Goal: Task Accomplishment & Management: Use online tool/utility

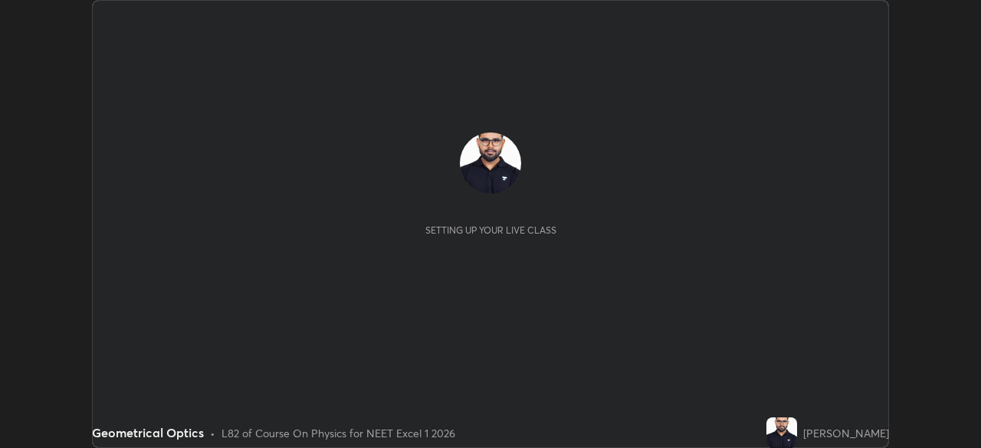
scroll to position [448, 981]
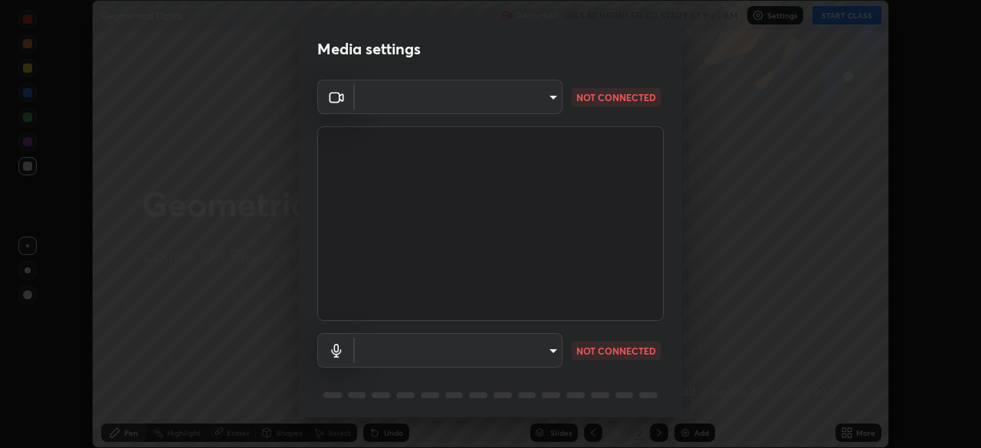
type input "09f294524f3521c037d78ee7cdb71511b6c9344afeed810a356f0d23342d5398"
type input "default"
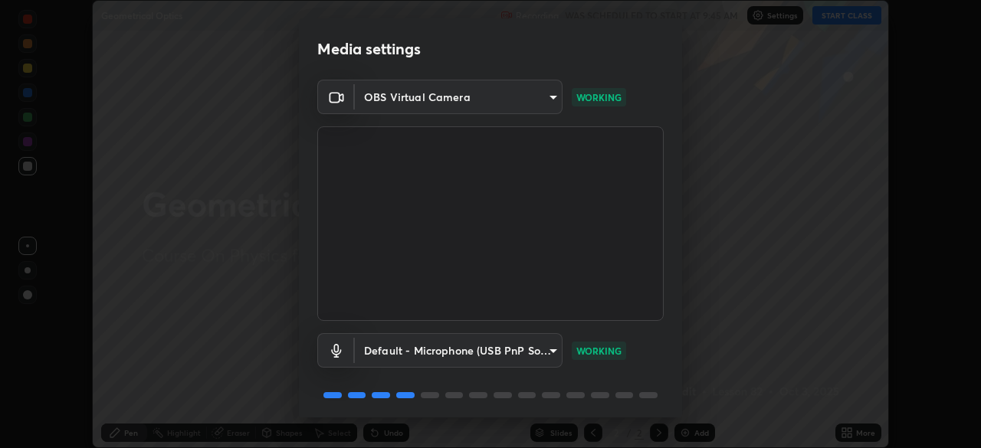
scroll to position [54, 0]
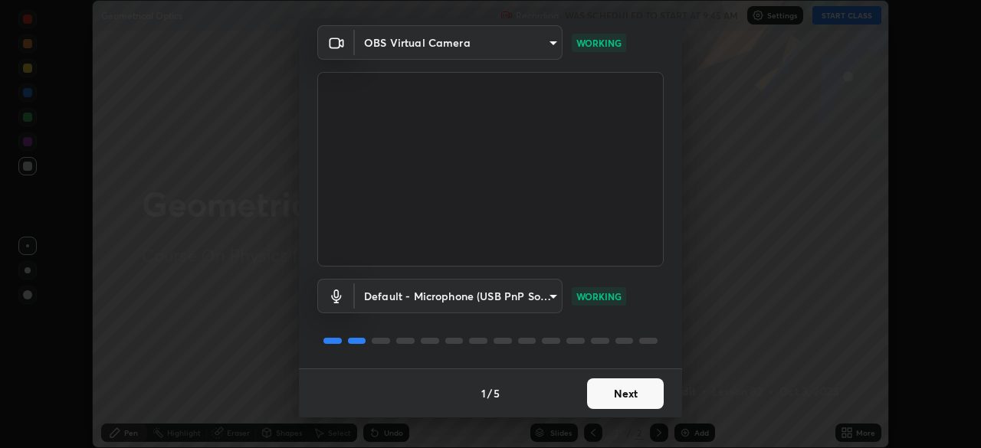
click at [621, 398] on button "Next" at bounding box center [625, 394] width 77 height 31
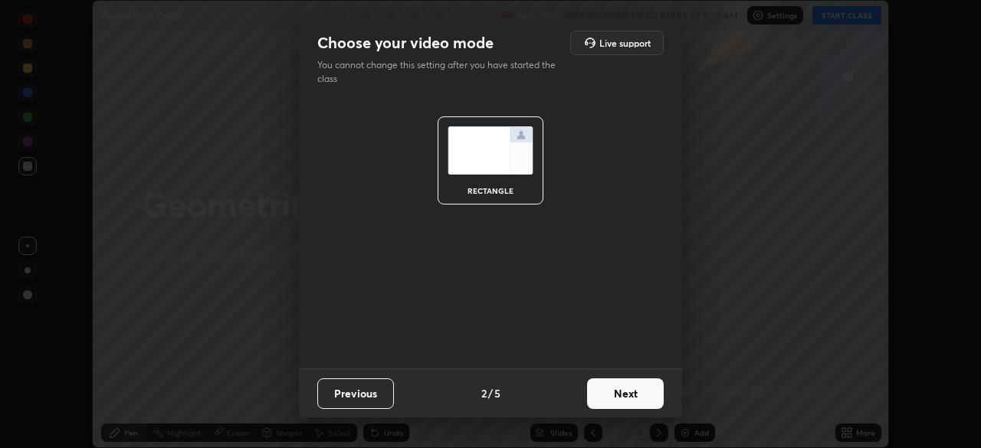
scroll to position [0, 0]
click at [621, 398] on button "Next" at bounding box center [625, 394] width 77 height 31
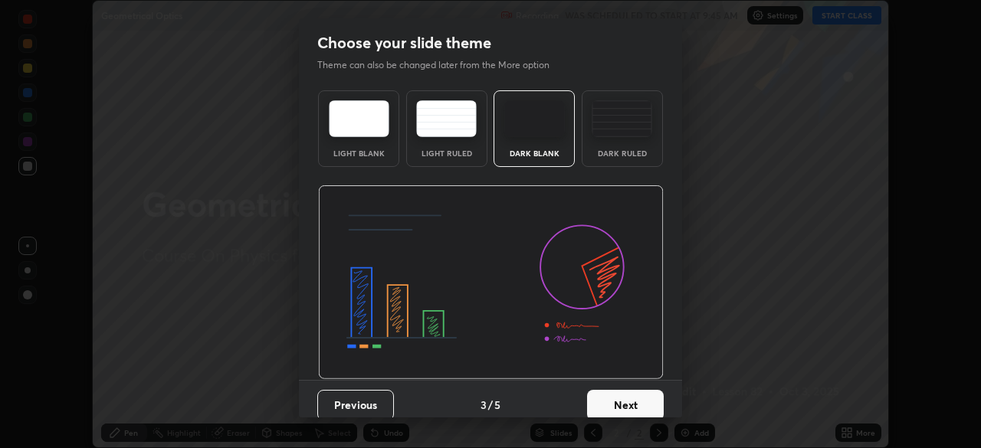
click at [621, 398] on button "Next" at bounding box center [625, 405] width 77 height 31
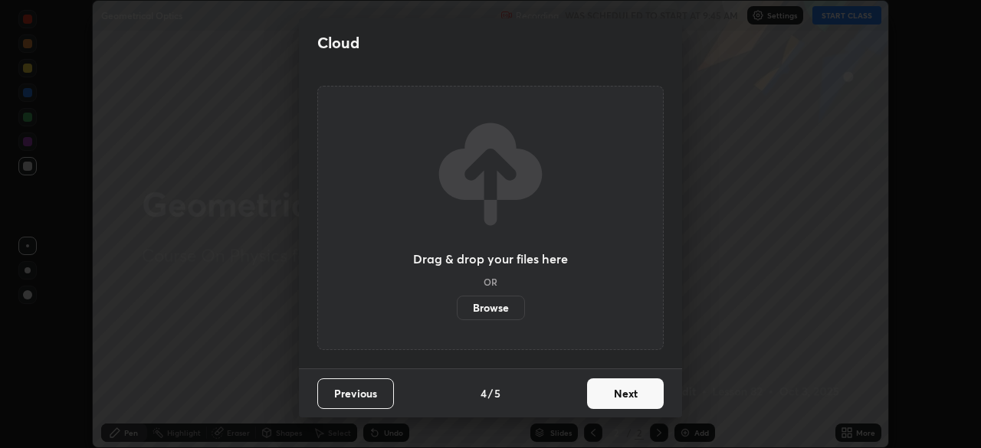
click at [621, 399] on button "Next" at bounding box center [625, 394] width 77 height 31
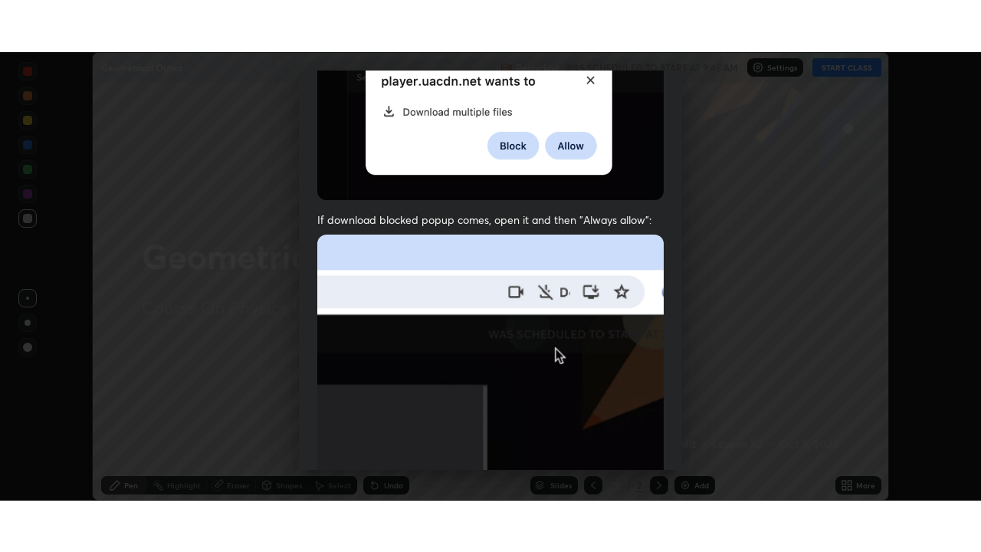
scroll to position [367, 0]
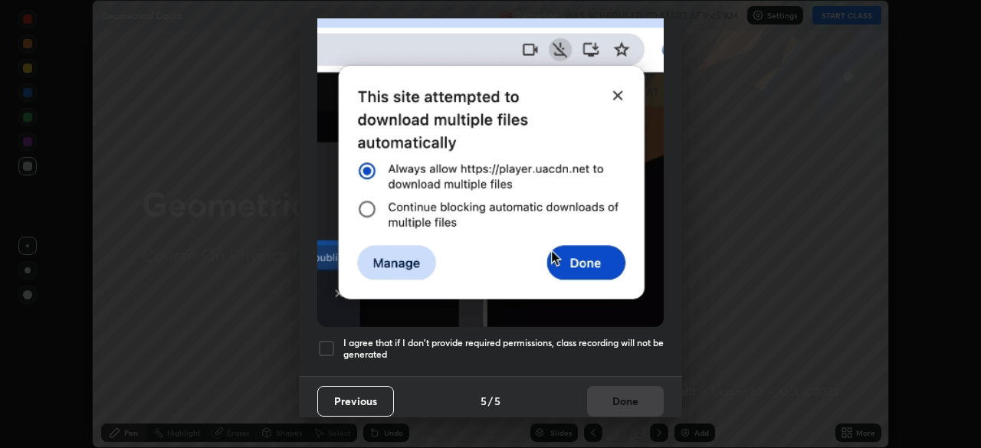
click at [330, 339] on div at bounding box center [326, 348] width 18 height 18
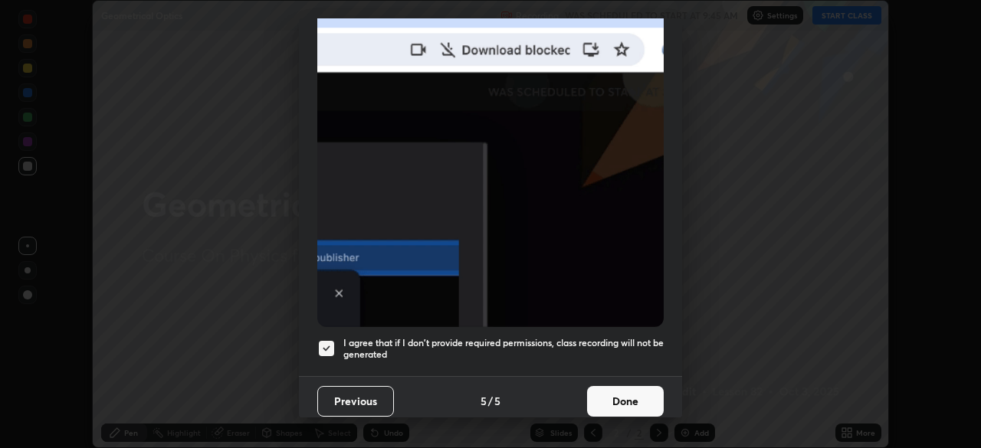
click at [587, 395] on button "Done" at bounding box center [625, 401] width 77 height 31
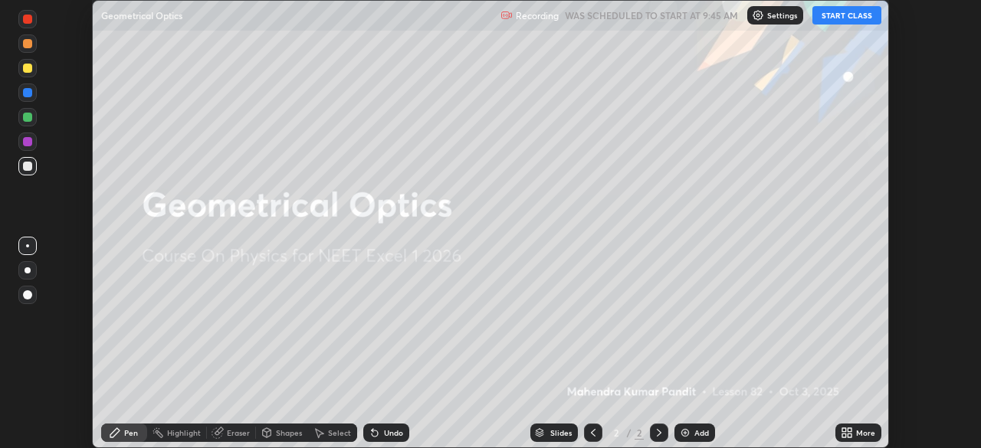
click at [844, 13] on button "START CLASS" at bounding box center [846, 15] width 69 height 18
click at [842, 435] on icon at bounding box center [844, 436] width 4 height 4
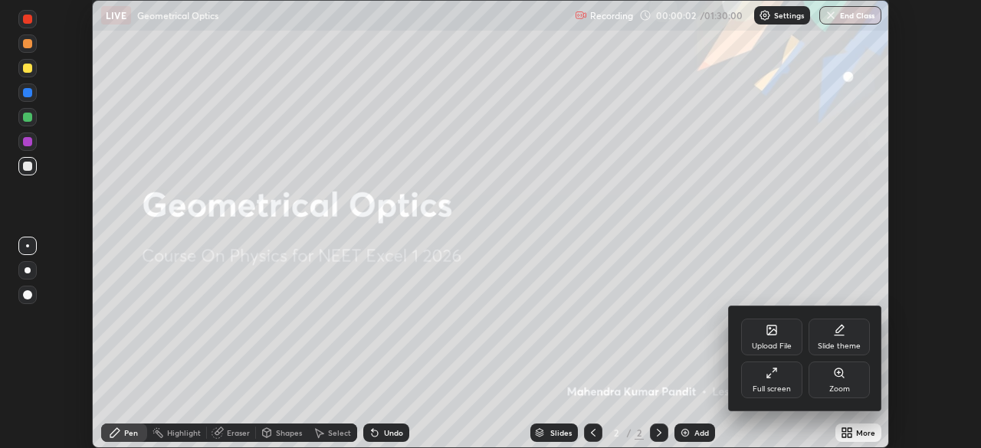
click at [778, 382] on div "Full screen" at bounding box center [771, 380] width 61 height 37
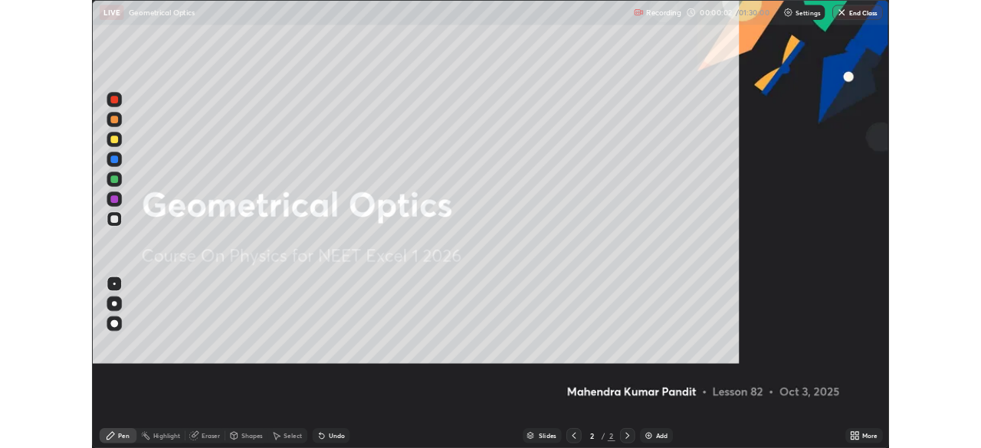
scroll to position [552, 981]
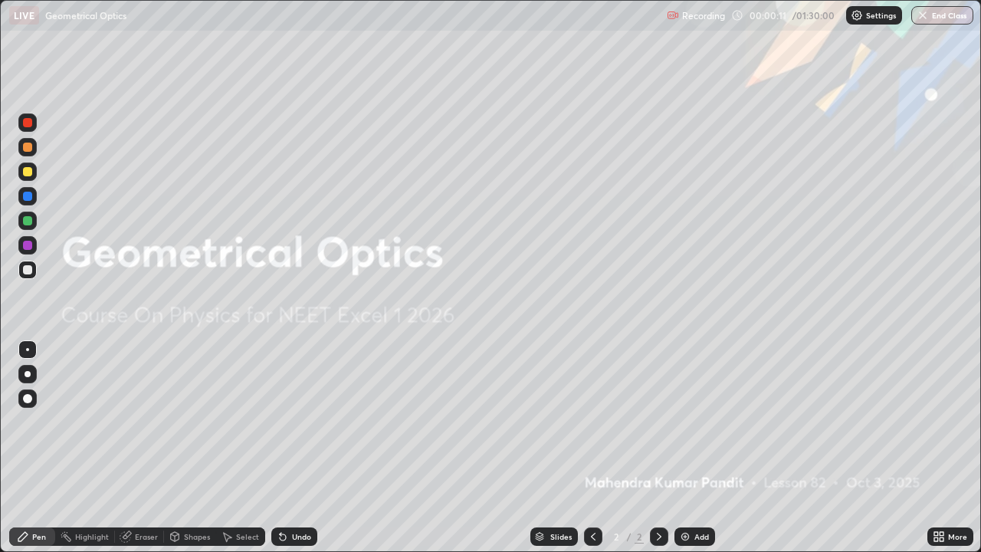
click at [685, 448] on img at bounding box center [685, 536] width 12 height 12
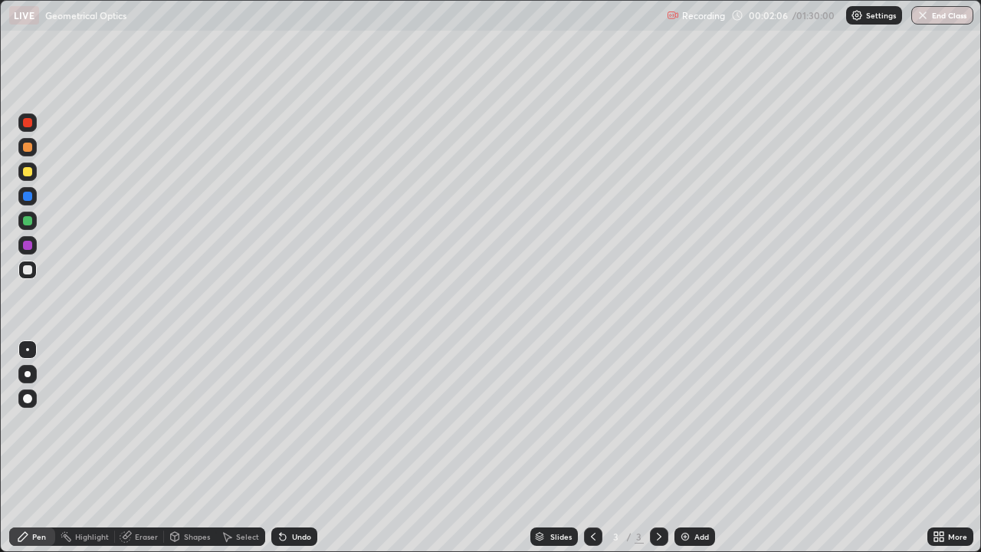
click at [307, 448] on div "Undo" at bounding box center [301, 537] width 19 height 8
click at [25, 244] on div at bounding box center [27, 245] width 9 height 9
click at [289, 448] on div "Undo" at bounding box center [294, 536] width 46 height 18
click at [291, 448] on div "Undo" at bounding box center [294, 536] width 46 height 18
click at [30, 272] on div at bounding box center [27, 269] width 9 height 9
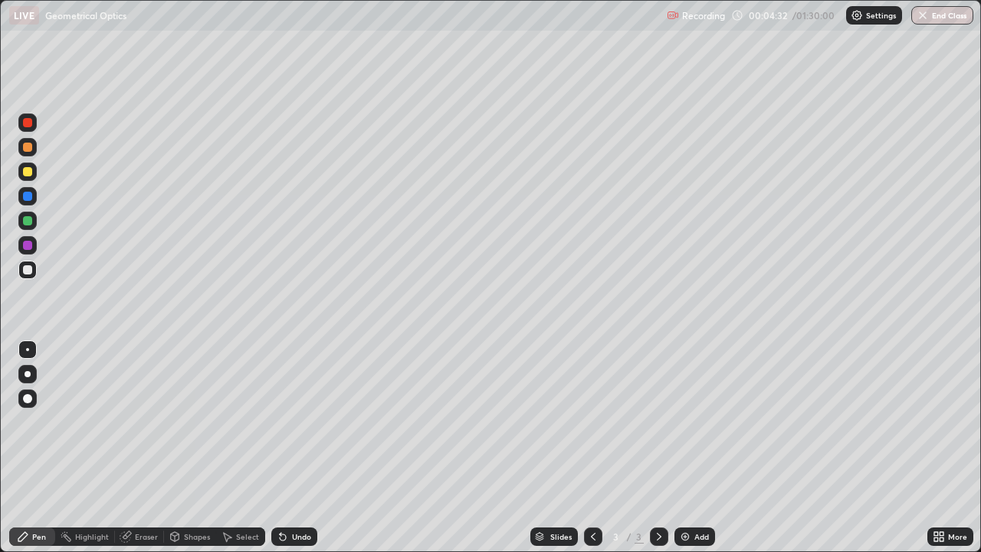
click at [26, 172] on div at bounding box center [27, 171] width 9 height 9
click at [288, 448] on div "Undo" at bounding box center [294, 536] width 46 height 18
click at [289, 448] on div "Undo" at bounding box center [294, 536] width 46 height 18
click at [290, 448] on div "Undo" at bounding box center [294, 536] width 46 height 18
click at [300, 448] on div "Undo" at bounding box center [301, 537] width 19 height 8
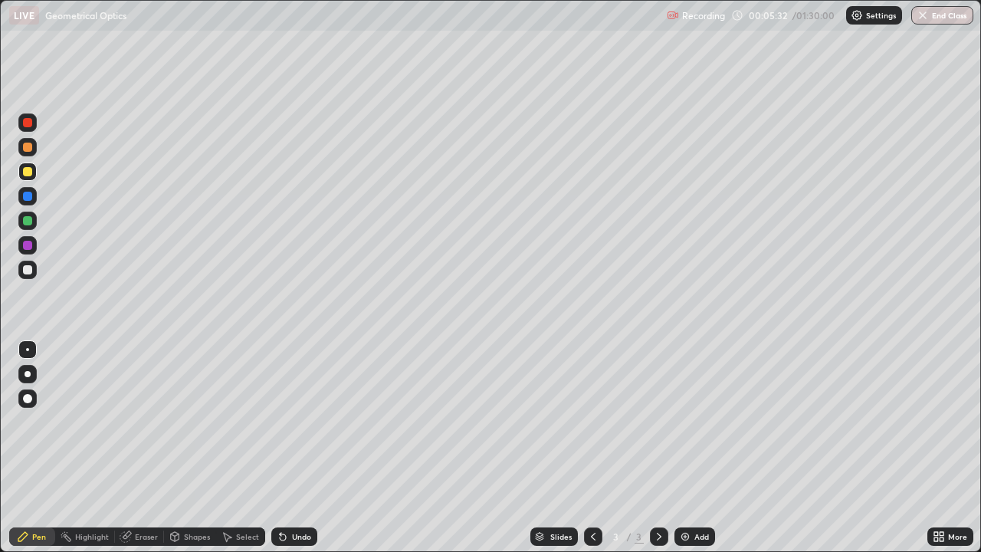
click at [297, 448] on div "Undo" at bounding box center [301, 537] width 19 height 8
click at [283, 448] on icon at bounding box center [283, 536] width 12 height 12
click at [280, 448] on icon at bounding box center [283, 537] width 6 height 6
click at [682, 448] on img at bounding box center [685, 536] width 12 height 12
click at [26, 272] on div at bounding box center [27, 269] width 9 height 9
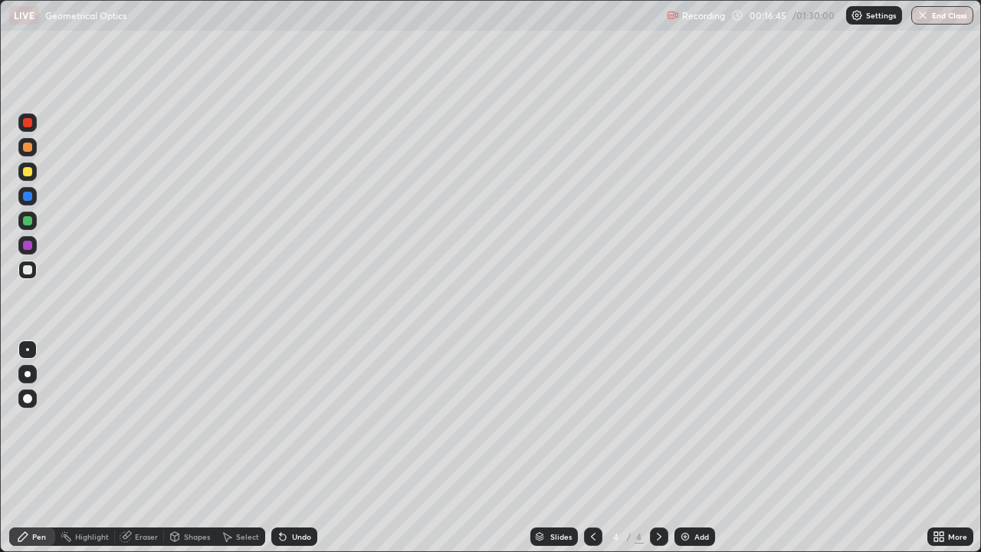
click at [292, 448] on div "Undo" at bounding box center [301, 537] width 19 height 8
click at [288, 448] on div "Undo" at bounding box center [294, 536] width 46 height 18
click at [287, 448] on div "Undo" at bounding box center [294, 536] width 46 height 18
click at [284, 448] on div "Undo" at bounding box center [294, 536] width 46 height 18
click at [289, 448] on div "Undo" at bounding box center [294, 536] width 46 height 18
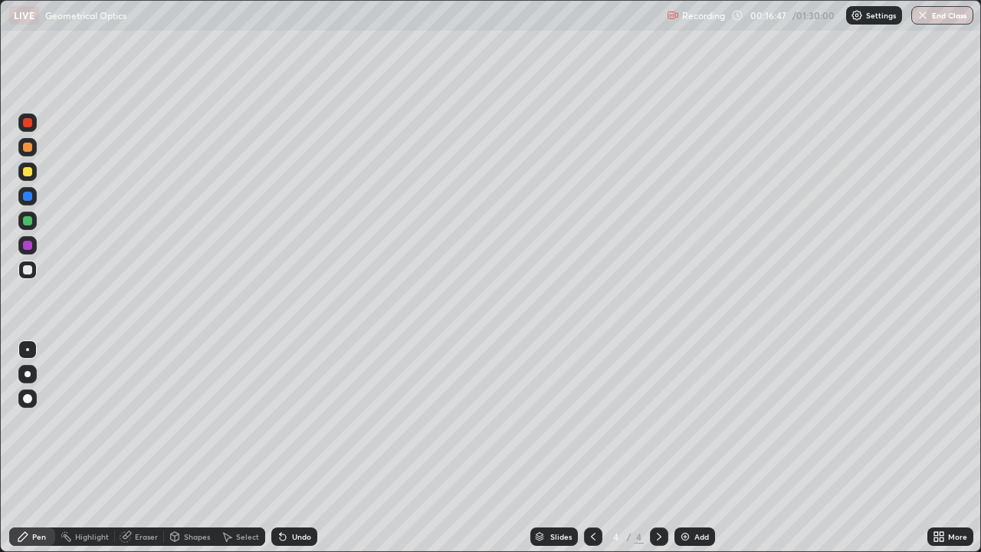
click at [283, 448] on div "Undo" at bounding box center [294, 536] width 46 height 18
click at [88, 448] on div "Highlight" at bounding box center [92, 537] width 34 height 8
click at [76, 448] on div "Highlight" at bounding box center [92, 537] width 34 height 8
click at [38, 448] on div "Pen" at bounding box center [39, 537] width 14 height 8
click at [27, 171] on div at bounding box center [27, 171] width 9 height 9
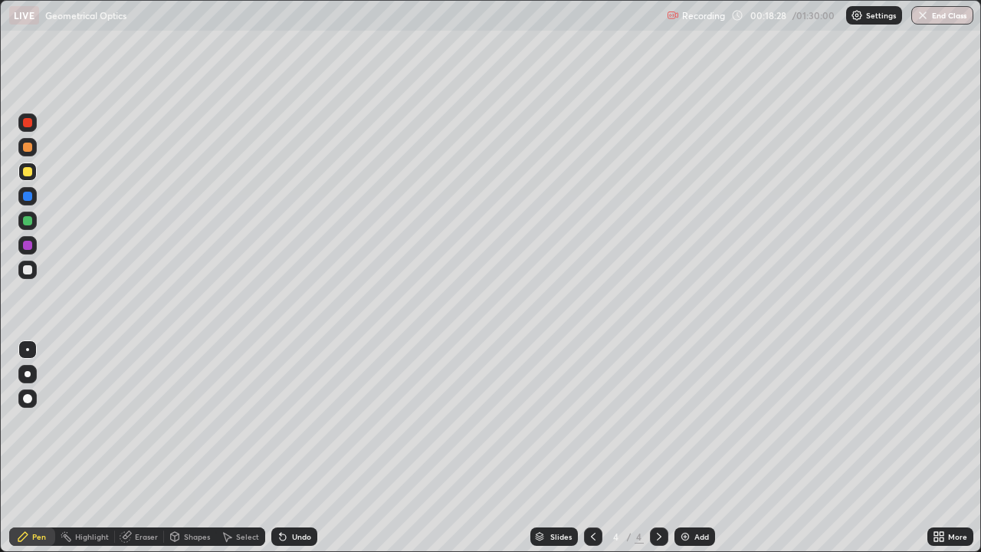
click at [28, 248] on div at bounding box center [27, 245] width 9 height 9
click at [290, 448] on div "Undo" at bounding box center [294, 536] width 46 height 18
click at [280, 448] on div "Undo" at bounding box center [294, 536] width 46 height 18
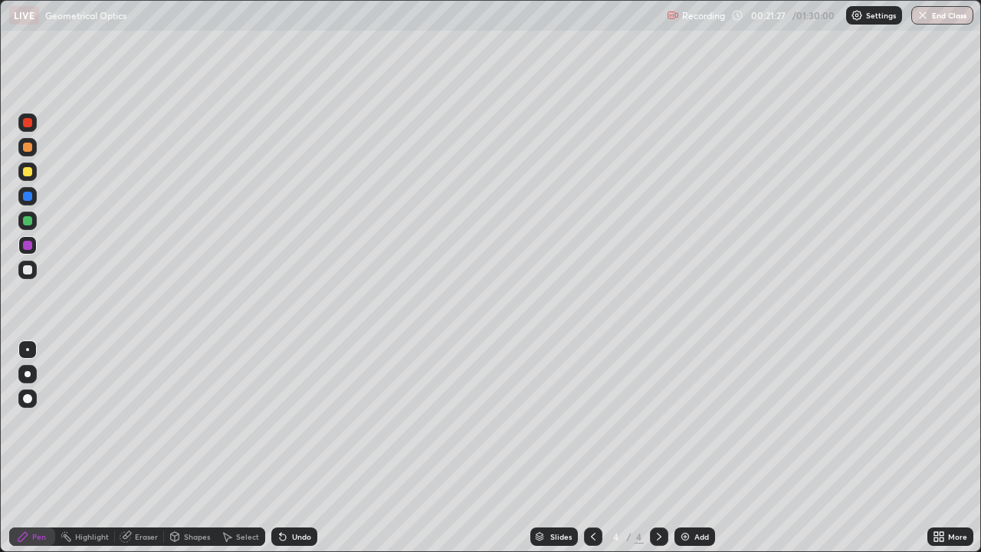
click at [26, 221] on div at bounding box center [27, 220] width 9 height 9
click at [230, 448] on icon at bounding box center [227, 536] width 12 height 12
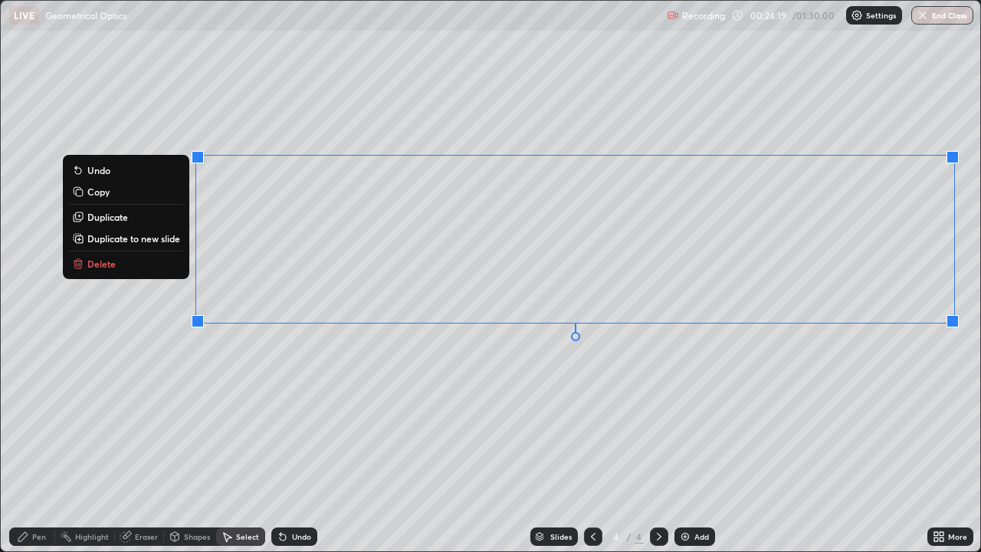
click at [118, 219] on p "Duplicate" at bounding box center [107, 217] width 41 height 12
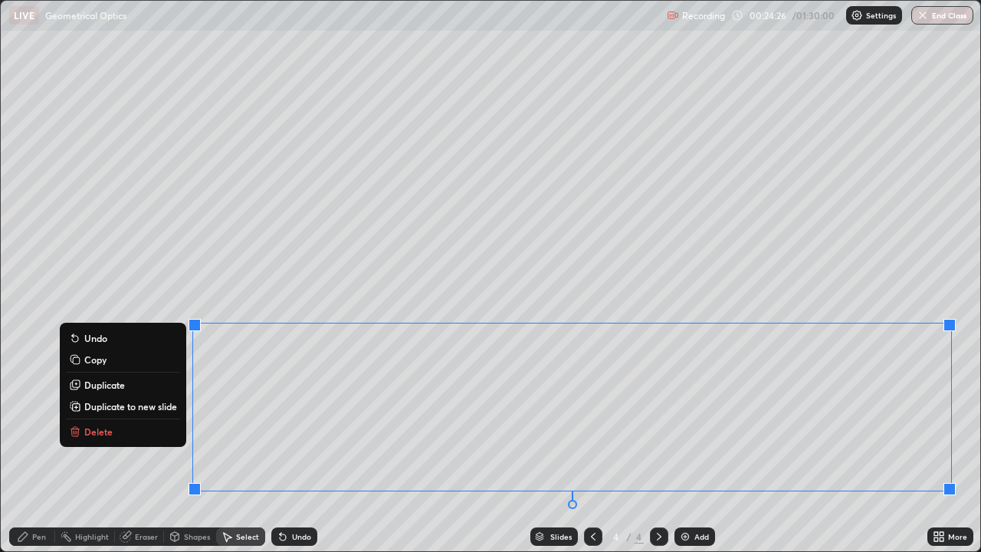
click at [42, 448] on div "Pen" at bounding box center [39, 537] width 14 height 8
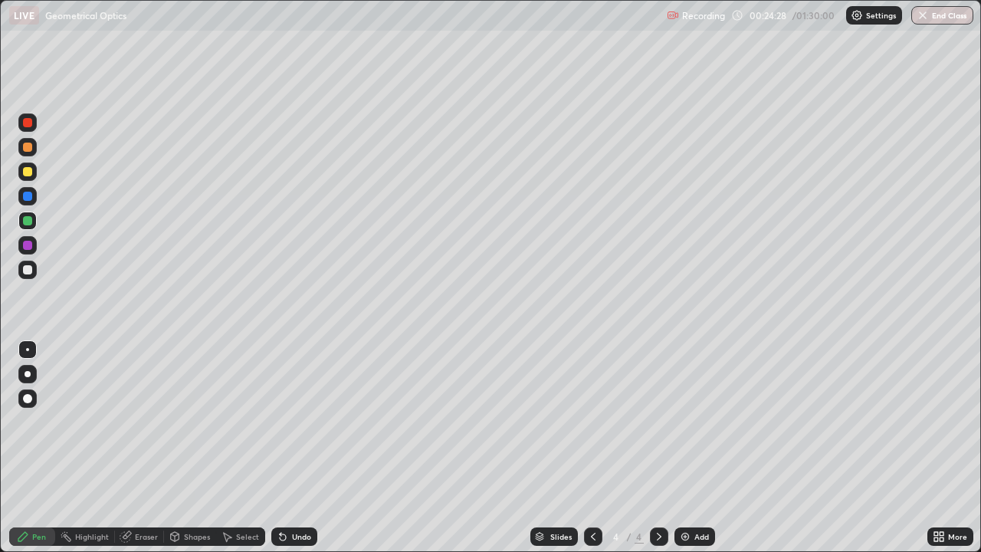
click at [138, 448] on div "Eraser" at bounding box center [146, 537] width 23 height 8
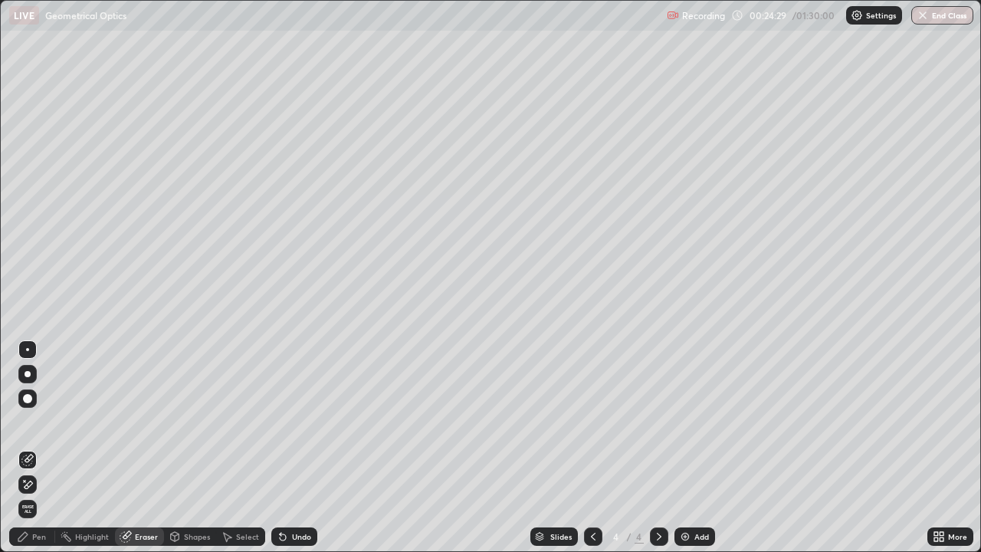
click at [28, 448] on icon at bounding box center [29, 484] width 8 height 8
click at [32, 448] on div "Pen" at bounding box center [32, 536] width 46 height 18
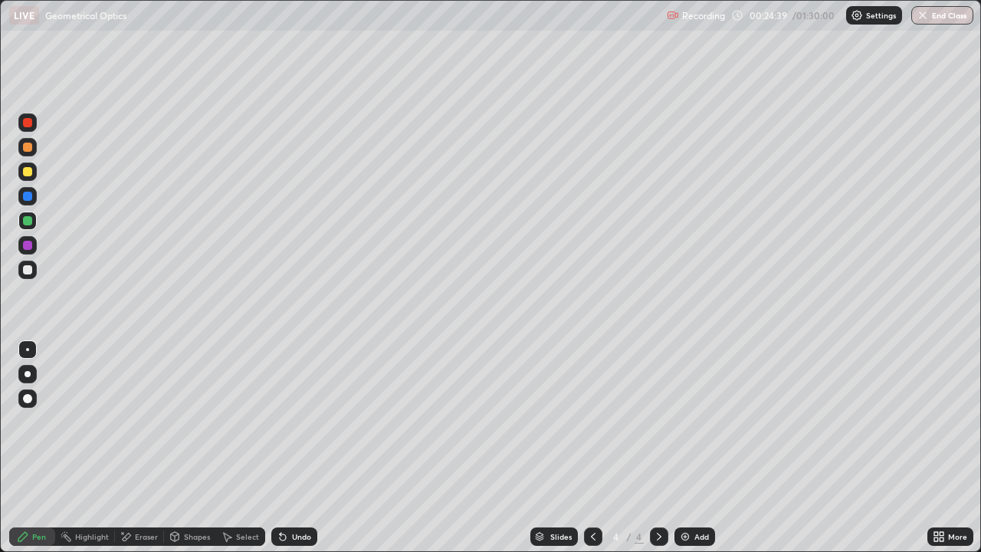
click at [26, 251] on div at bounding box center [27, 245] width 18 height 18
click at [28, 271] on div at bounding box center [27, 269] width 9 height 9
click at [282, 448] on icon at bounding box center [283, 537] width 6 height 6
click at [26, 247] on div at bounding box center [27, 245] width 9 height 9
click at [297, 448] on div "Undo" at bounding box center [301, 537] width 19 height 8
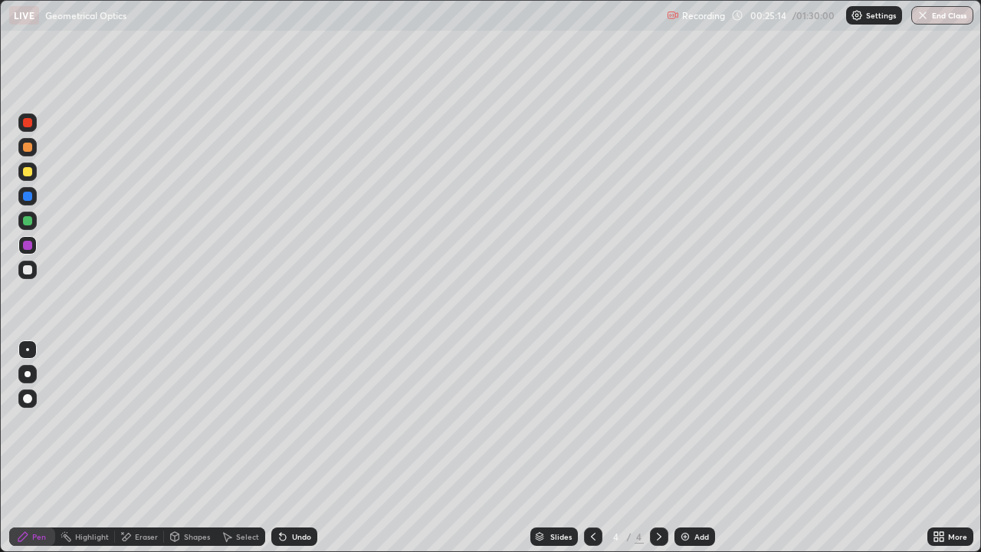
click at [28, 270] on div at bounding box center [27, 269] width 9 height 9
click at [280, 448] on icon at bounding box center [283, 537] width 6 height 6
click at [292, 448] on div "Undo" at bounding box center [301, 537] width 19 height 8
click at [288, 448] on div "Undo" at bounding box center [294, 536] width 46 height 18
click at [130, 448] on icon at bounding box center [126, 536] width 12 height 13
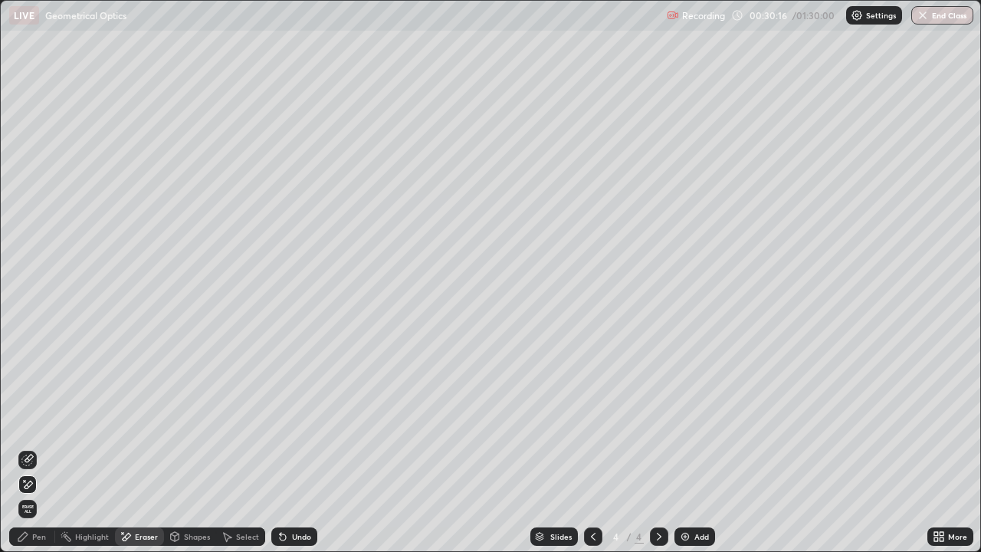
click at [30, 448] on icon at bounding box center [27, 460] width 12 height 12
click at [34, 448] on div "Pen" at bounding box center [32, 536] width 46 height 18
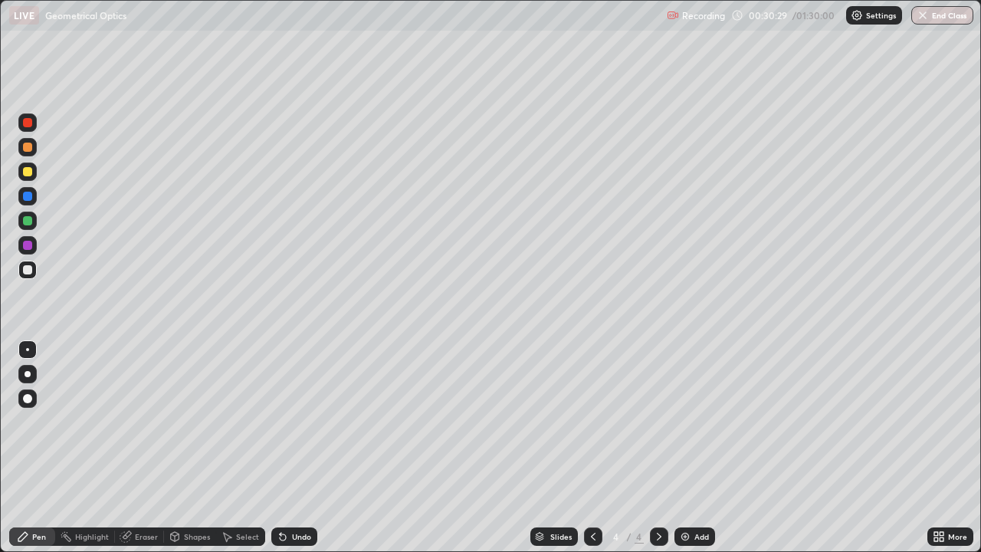
click at [28, 246] on div at bounding box center [27, 245] width 9 height 9
click at [26, 172] on div at bounding box center [27, 171] width 9 height 9
click at [300, 448] on div "Undo" at bounding box center [301, 537] width 19 height 8
click at [28, 261] on div at bounding box center [27, 270] width 18 height 18
click at [138, 448] on div "Eraser" at bounding box center [146, 537] width 23 height 8
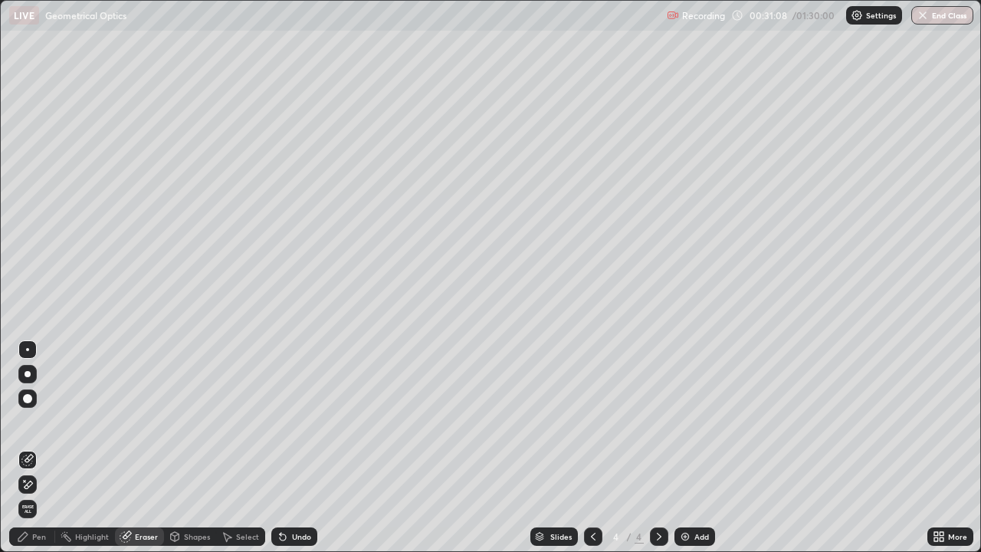
click at [40, 448] on div "Pen" at bounding box center [39, 537] width 14 height 8
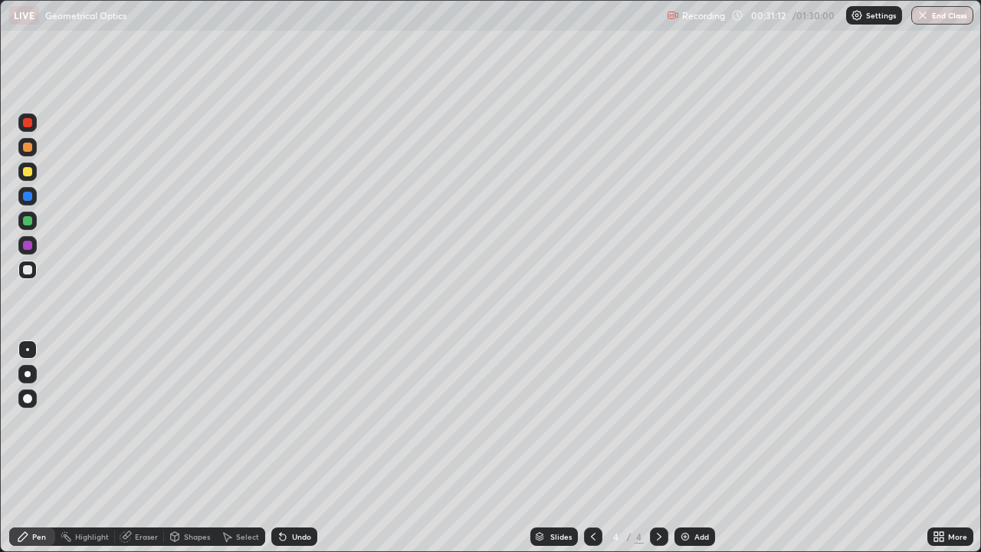
click at [30, 247] on div at bounding box center [27, 245] width 9 height 9
click at [28, 273] on div at bounding box center [27, 269] width 9 height 9
click at [27, 249] on div at bounding box center [27, 245] width 9 height 9
click at [29, 273] on div at bounding box center [27, 269] width 9 height 9
click at [135, 448] on div "Eraser" at bounding box center [146, 537] width 23 height 8
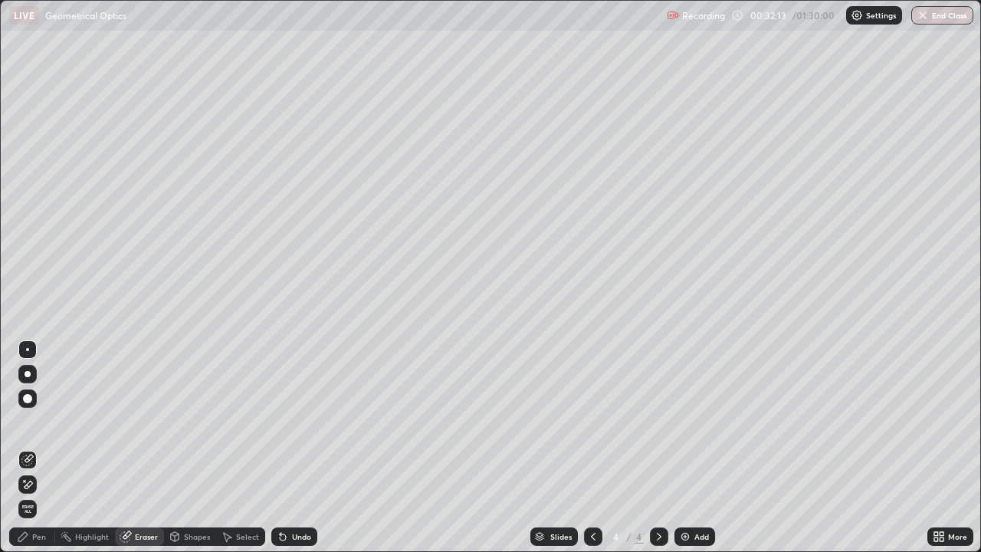
click at [39, 448] on div "Pen" at bounding box center [39, 537] width 14 height 8
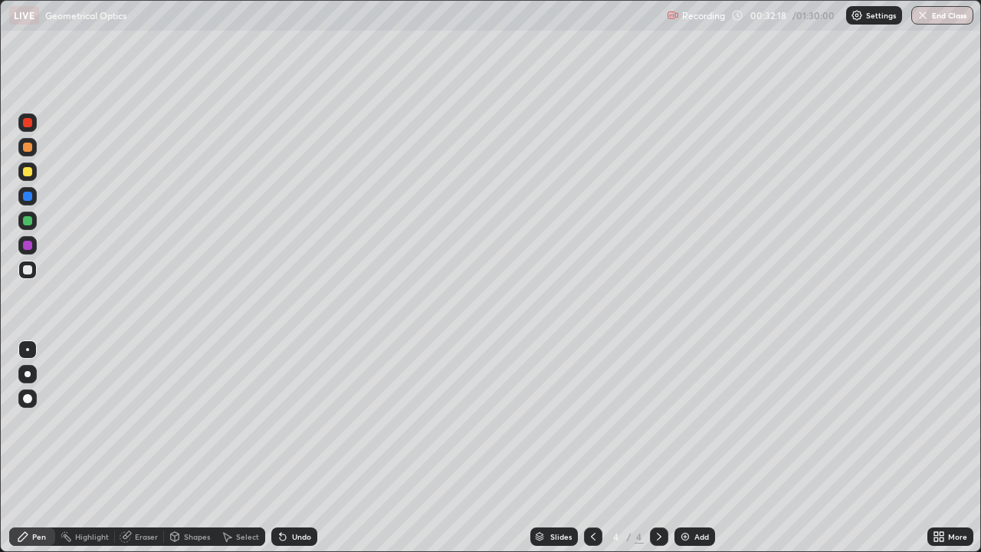
click at [137, 448] on div "Eraser" at bounding box center [139, 536] width 49 height 18
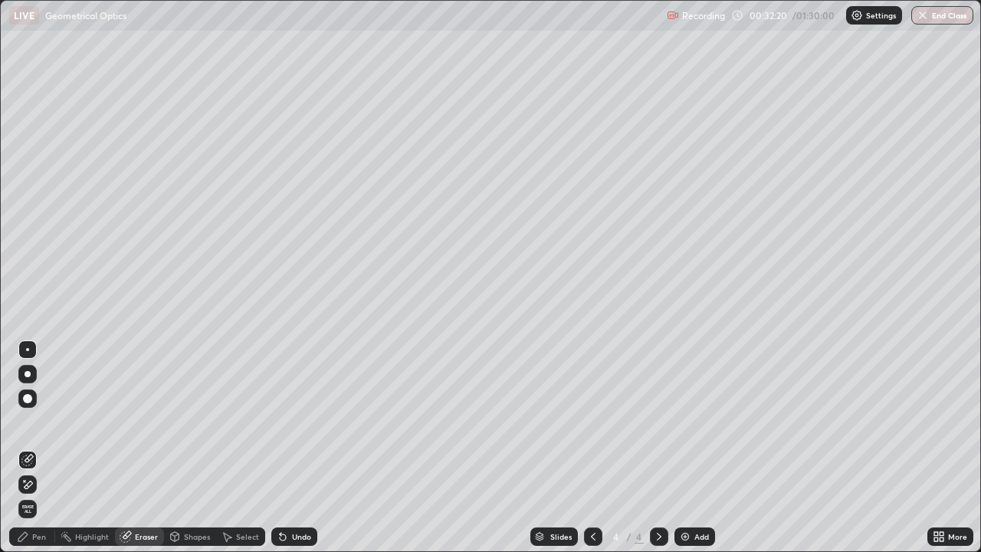
click at [31, 448] on div "Pen" at bounding box center [32, 536] width 46 height 18
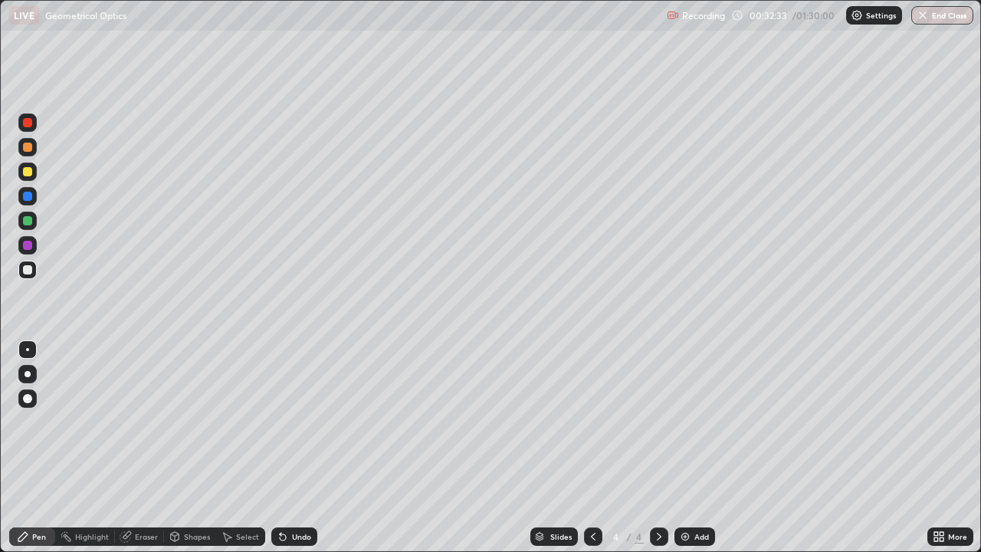
click at [137, 448] on div "Eraser" at bounding box center [146, 537] width 23 height 8
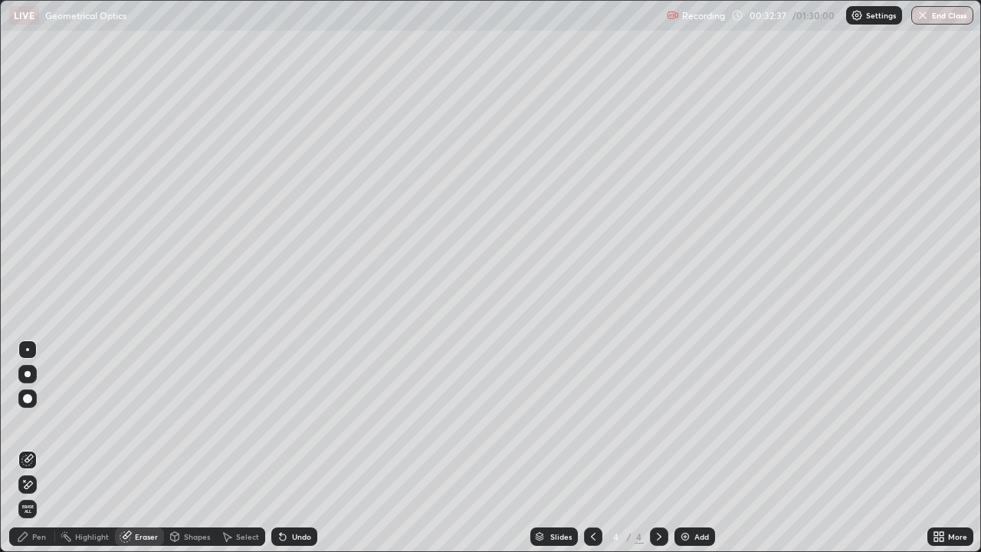
click at [38, 448] on div "Pen" at bounding box center [32, 536] width 46 height 18
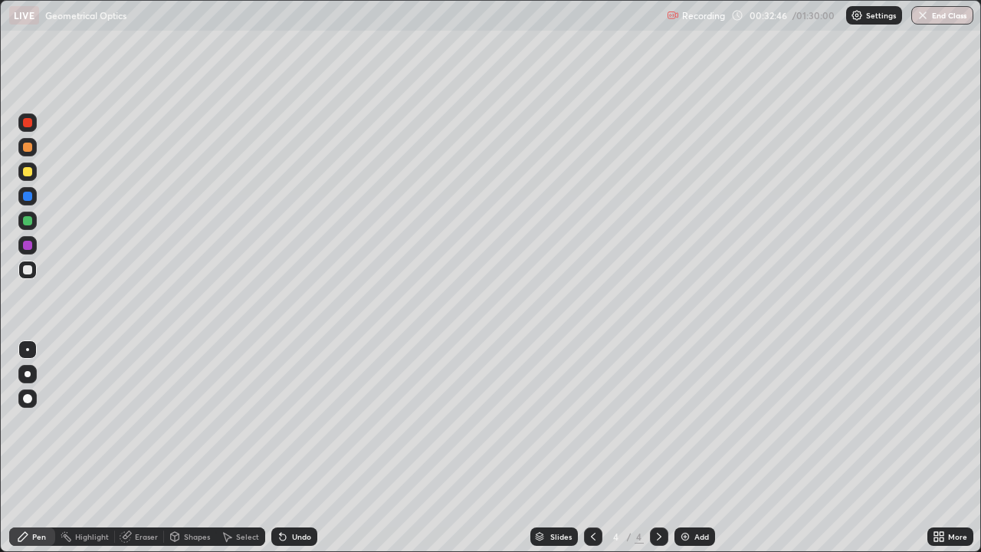
click at [133, 448] on div "Eraser" at bounding box center [139, 536] width 49 height 18
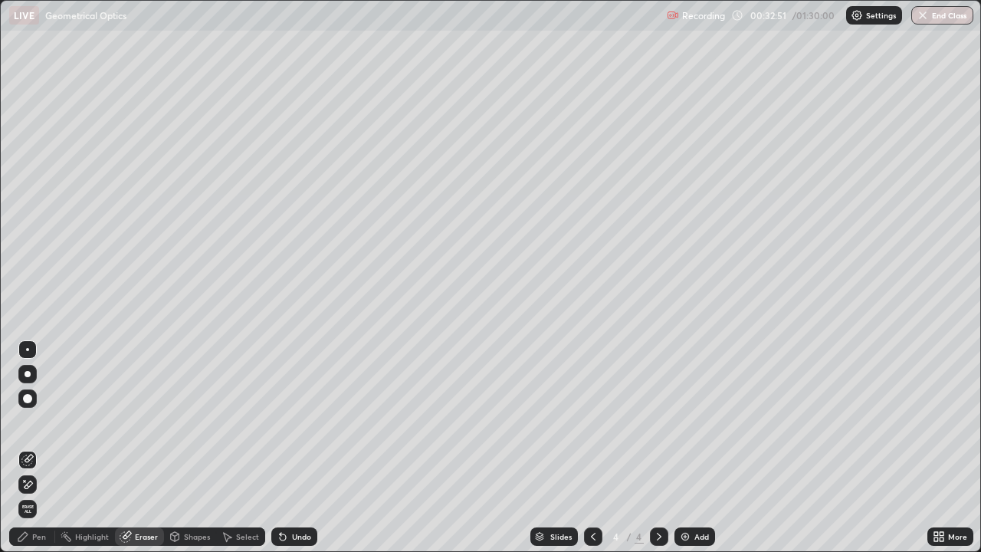
click at [43, 448] on div "Pen" at bounding box center [32, 536] width 46 height 18
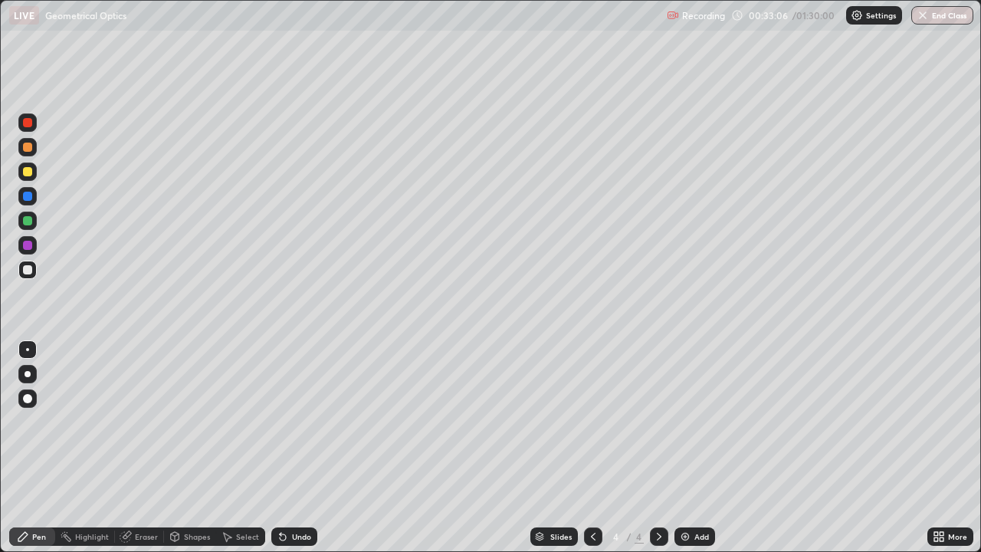
click at [38, 448] on div "Pen" at bounding box center [39, 537] width 14 height 8
click at [34, 448] on div "Pen" at bounding box center [39, 537] width 14 height 8
click at [139, 448] on div "Eraser" at bounding box center [146, 537] width 23 height 8
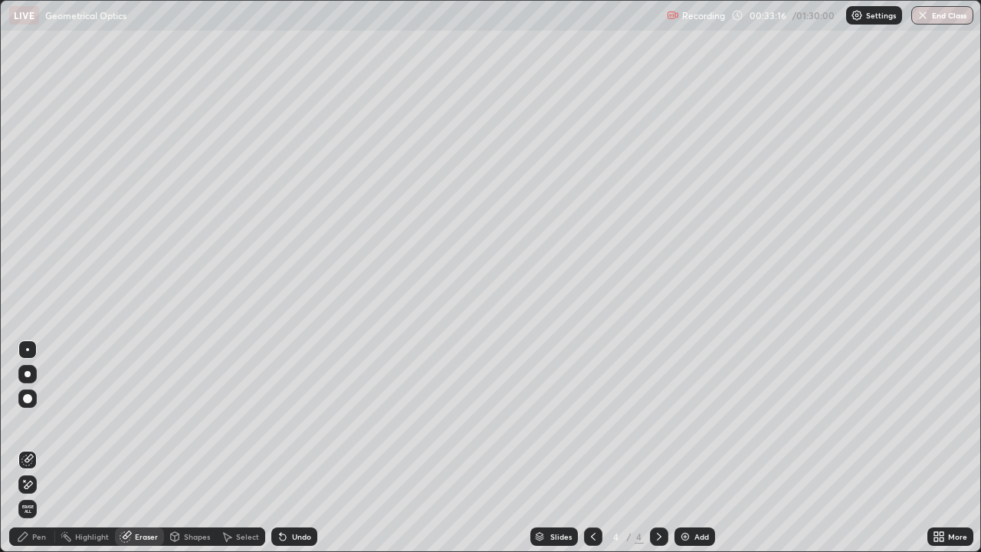
click at [30, 448] on icon at bounding box center [29, 484] width 8 height 8
click at [286, 448] on icon at bounding box center [283, 536] width 12 height 12
click at [31, 448] on div "Pen" at bounding box center [32, 536] width 46 height 18
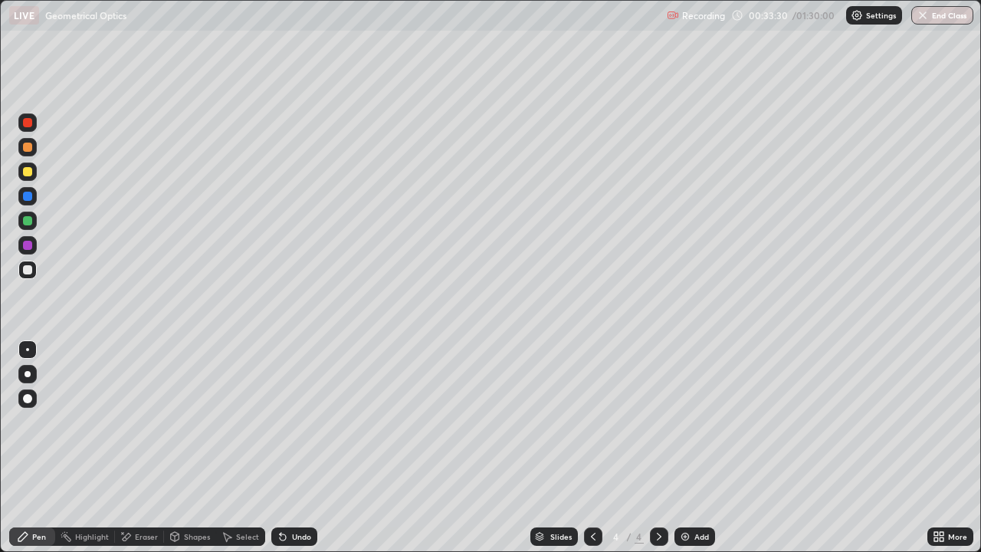
click at [129, 448] on icon at bounding box center [126, 536] width 12 height 13
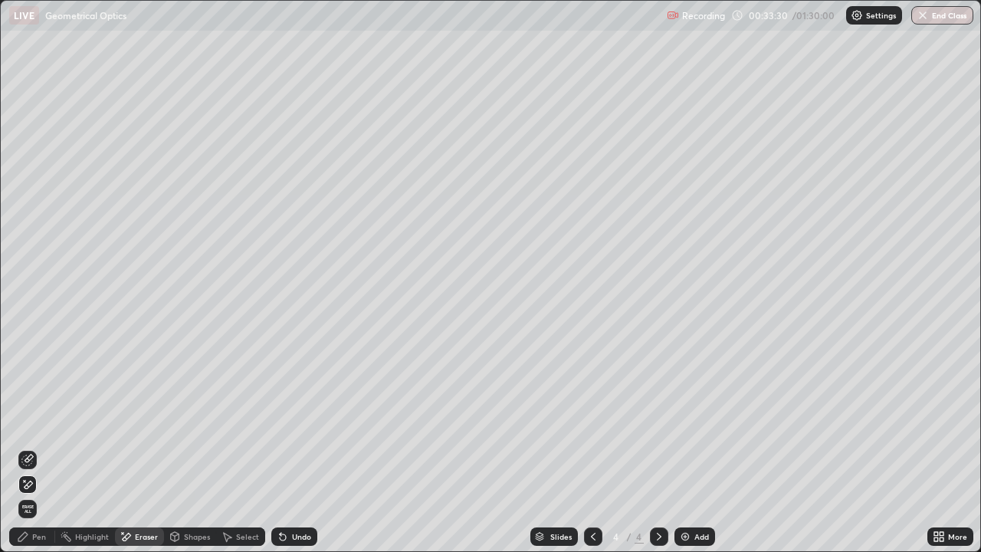
click at [30, 448] on icon at bounding box center [27, 460] width 12 height 12
click at [30, 448] on div "Pen" at bounding box center [32, 536] width 46 height 18
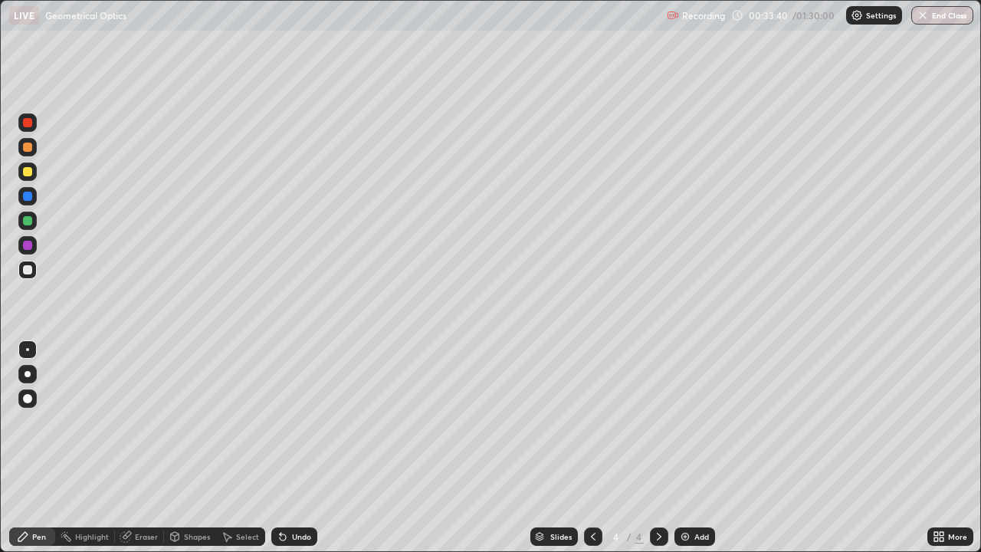
click at [26, 248] on div at bounding box center [27, 245] width 9 height 9
click at [287, 448] on div "Undo" at bounding box center [294, 536] width 46 height 18
click at [143, 448] on div "Eraser" at bounding box center [139, 536] width 49 height 18
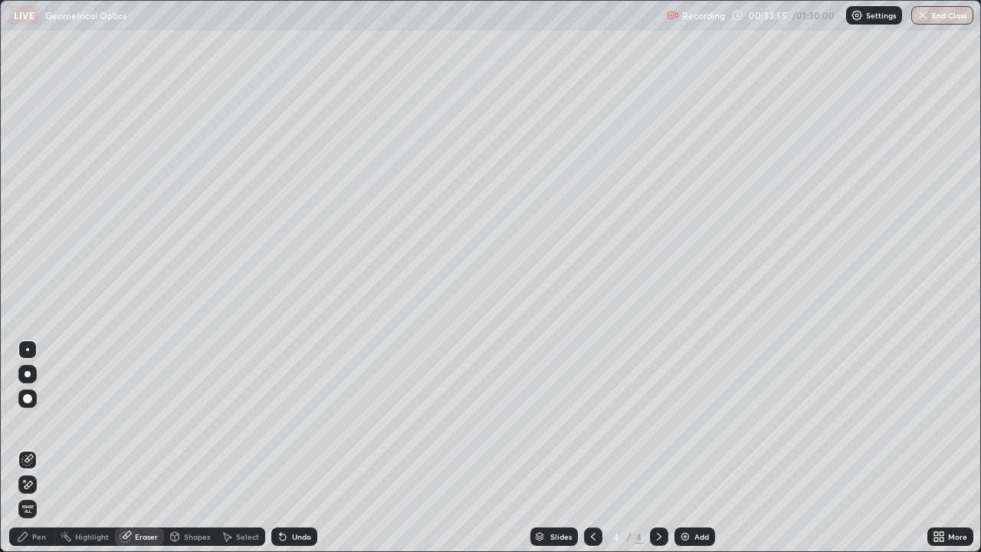
click at [25, 448] on icon at bounding box center [25, 481] width 2 height 2
click at [30, 448] on div "Pen" at bounding box center [32, 536] width 46 height 18
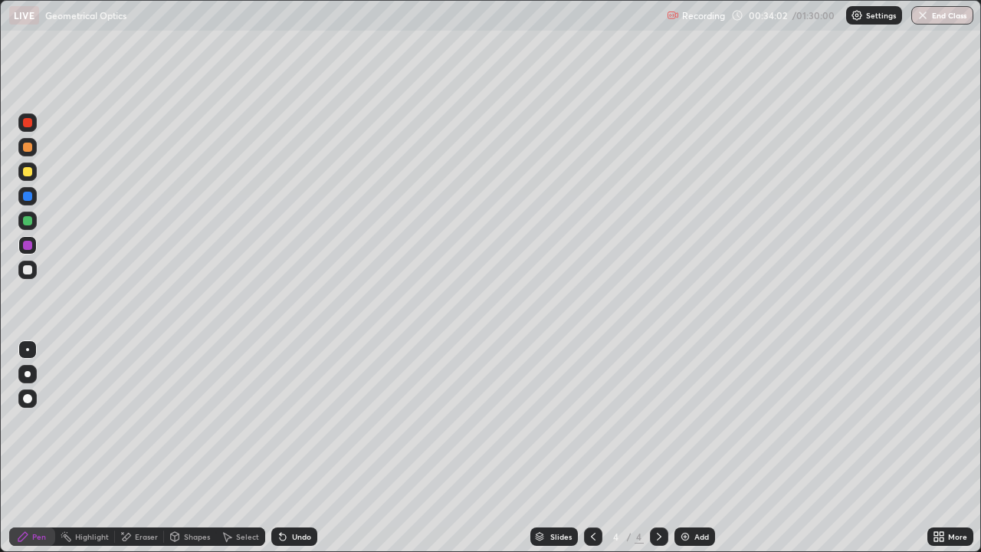
click at [297, 448] on div "Undo" at bounding box center [301, 537] width 19 height 8
click at [28, 272] on div at bounding box center [27, 269] width 9 height 9
click at [828, 448] on div "Slides 4 / 4 Add" at bounding box center [622, 536] width 610 height 31
click at [130, 448] on icon at bounding box center [126, 536] width 12 height 13
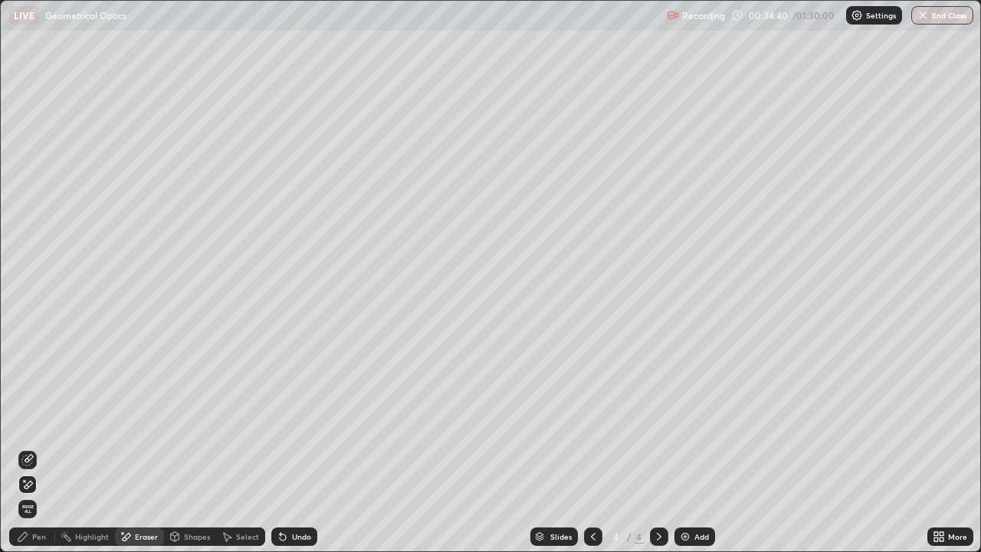
click at [38, 448] on div "Pen" at bounding box center [39, 537] width 14 height 8
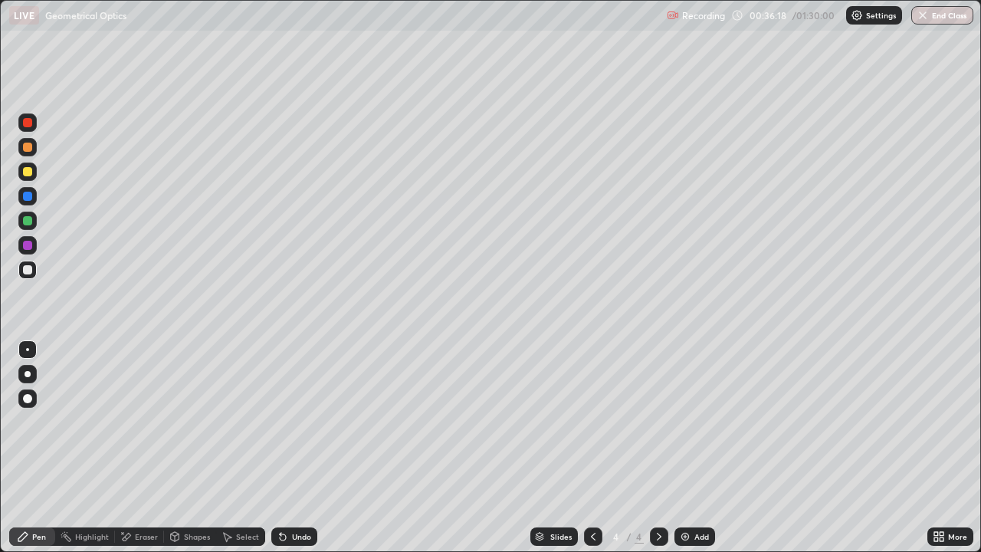
click at [127, 448] on icon at bounding box center [126, 536] width 12 height 13
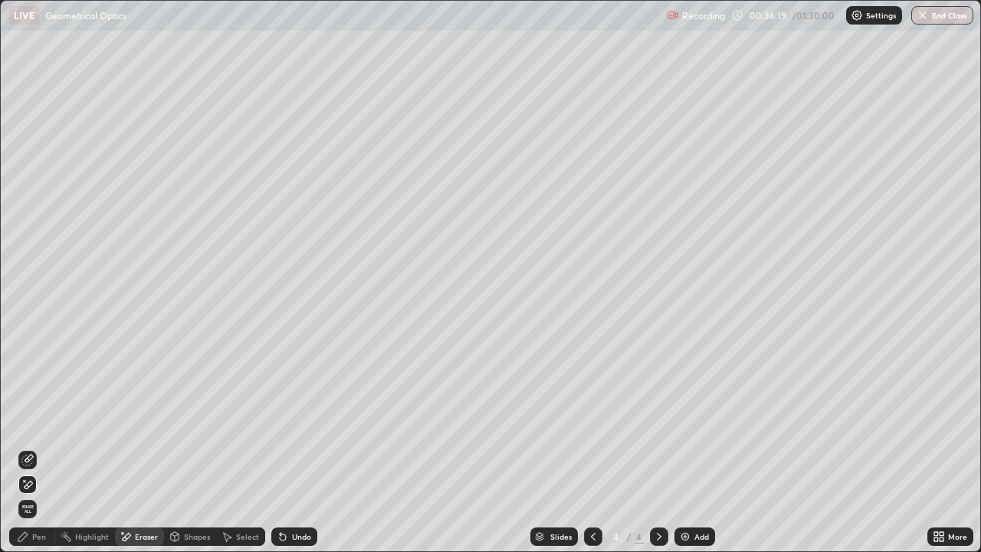
click at [29, 448] on icon at bounding box center [29, 458] width 8 height 8
click at [37, 448] on div "Pen" at bounding box center [32, 536] width 46 height 18
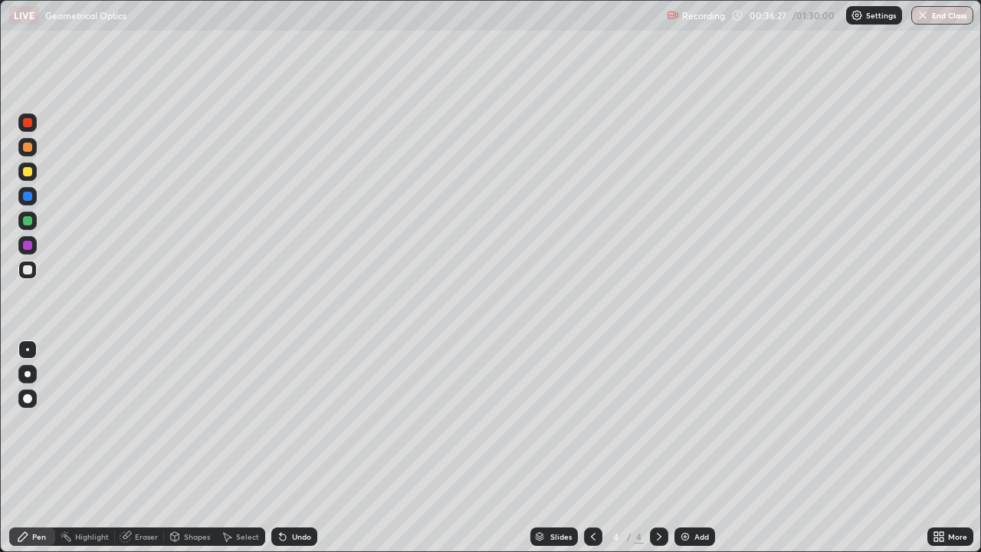
click at [136, 448] on div "Eraser" at bounding box center [139, 536] width 49 height 18
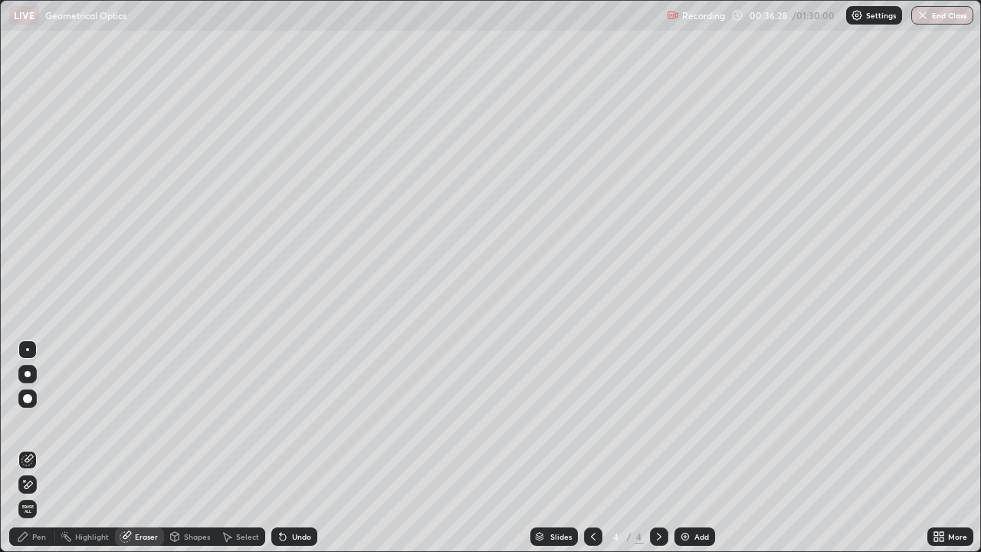
click at [26, 448] on icon at bounding box center [27, 484] width 12 height 13
click at [40, 448] on div "Pen" at bounding box center [39, 537] width 14 height 8
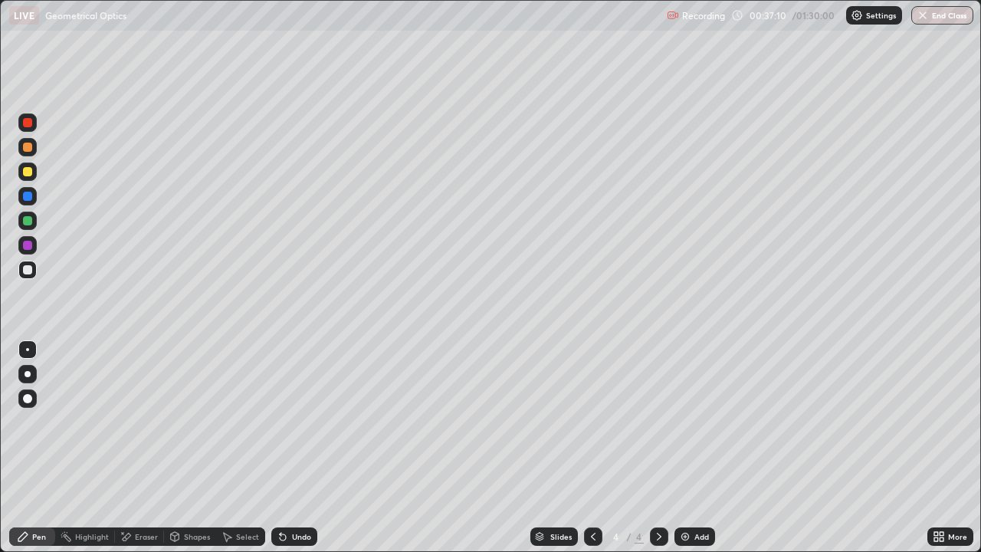
click at [142, 448] on div "Eraser" at bounding box center [146, 537] width 23 height 8
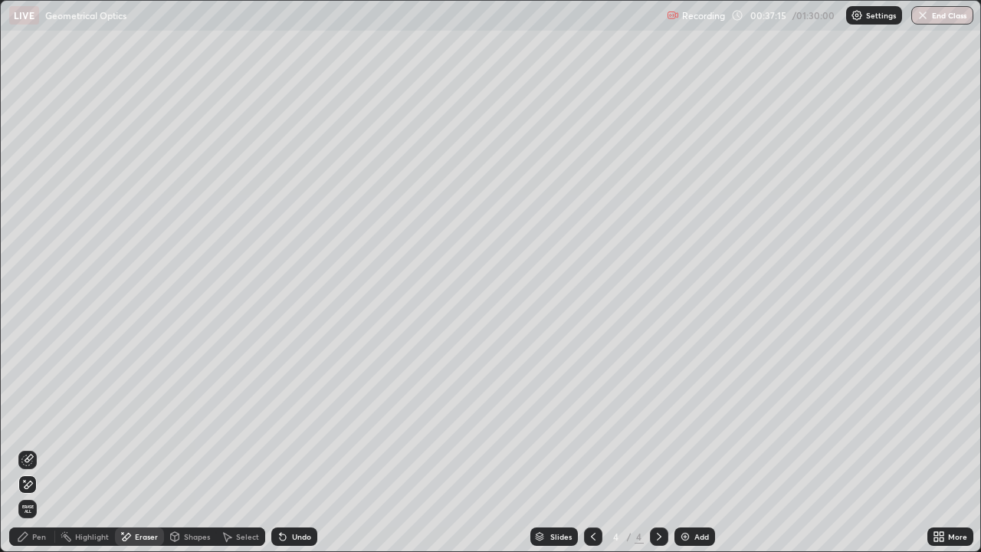
click at [39, 448] on div "Pen" at bounding box center [39, 537] width 14 height 8
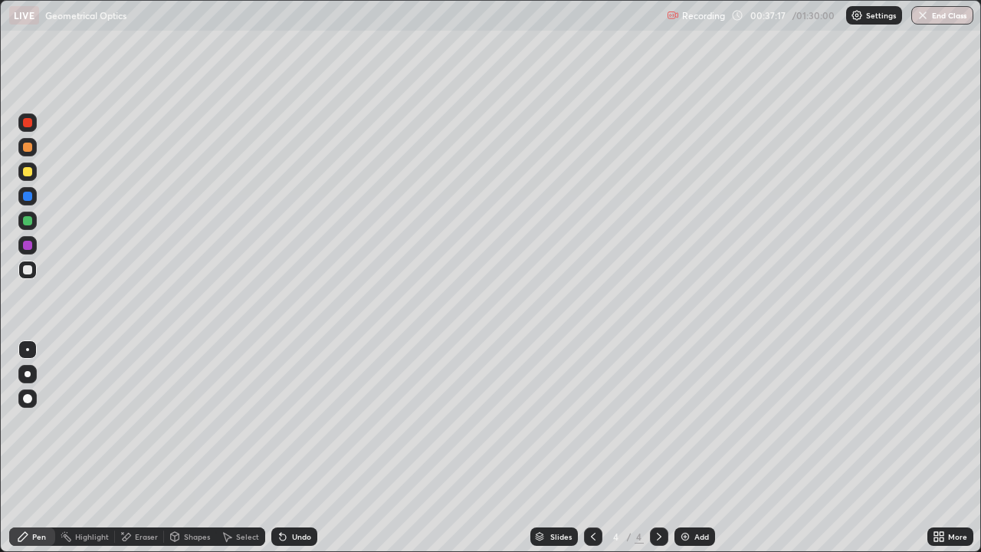
click at [138, 448] on div "Eraser" at bounding box center [146, 537] width 23 height 8
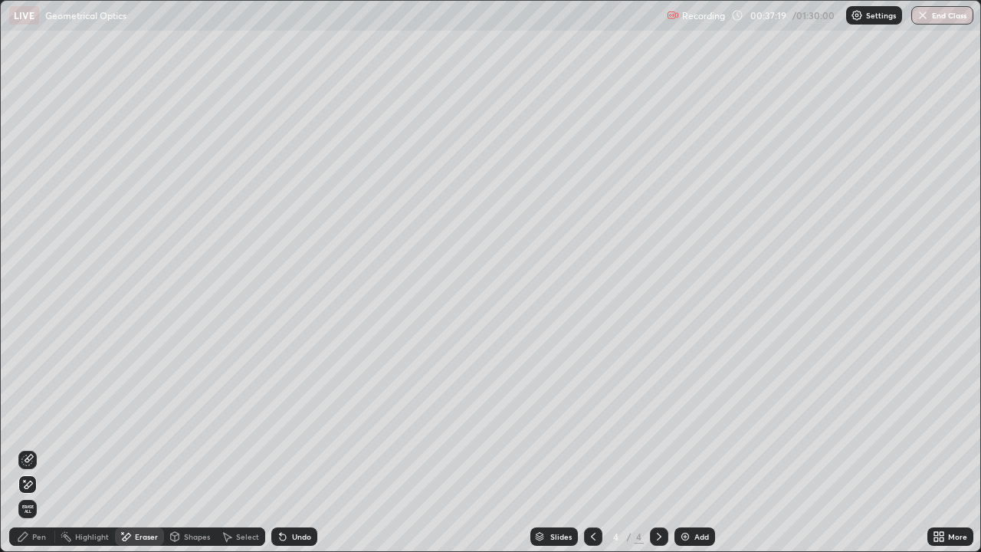
click at [34, 448] on div "Pen" at bounding box center [32, 536] width 46 height 18
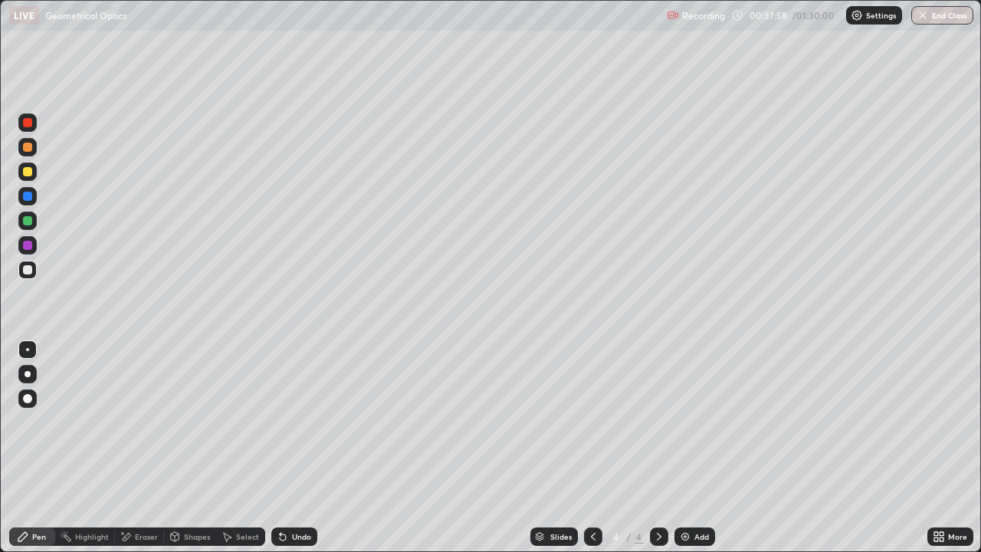
click at [286, 448] on icon at bounding box center [283, 536] width 12 height 12
click at [287, 448] on div "Undo" at bounding box center [294, 536] width 46 height 18
click at [280, 448] on icon at bounding box center [283, 537] width 6 height 6
click at [137, 448] on div "Eraser" at bounding box center [146, 537] width 23 height 8
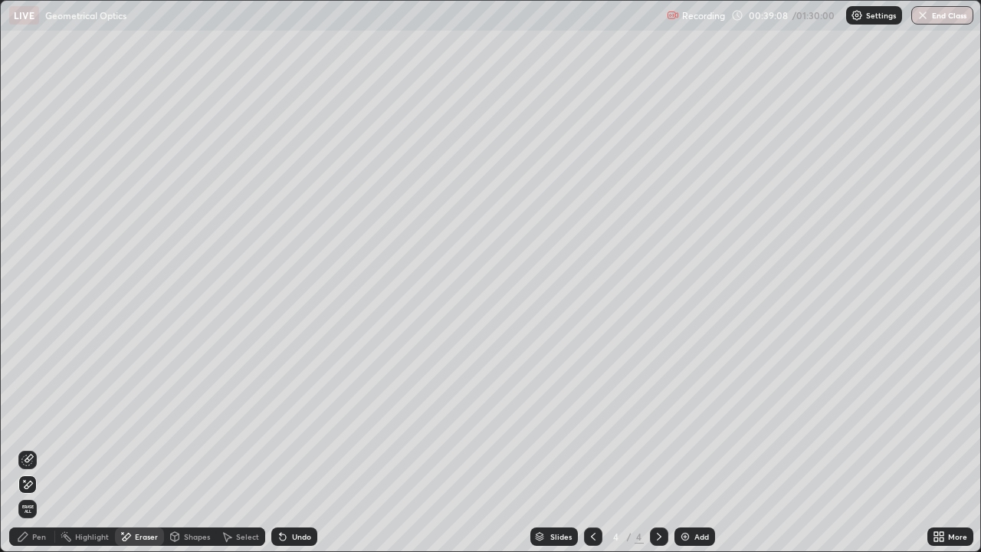
click at [83, 448] on div "Highlight" at bounding box center [92, 537] width 34 height 8
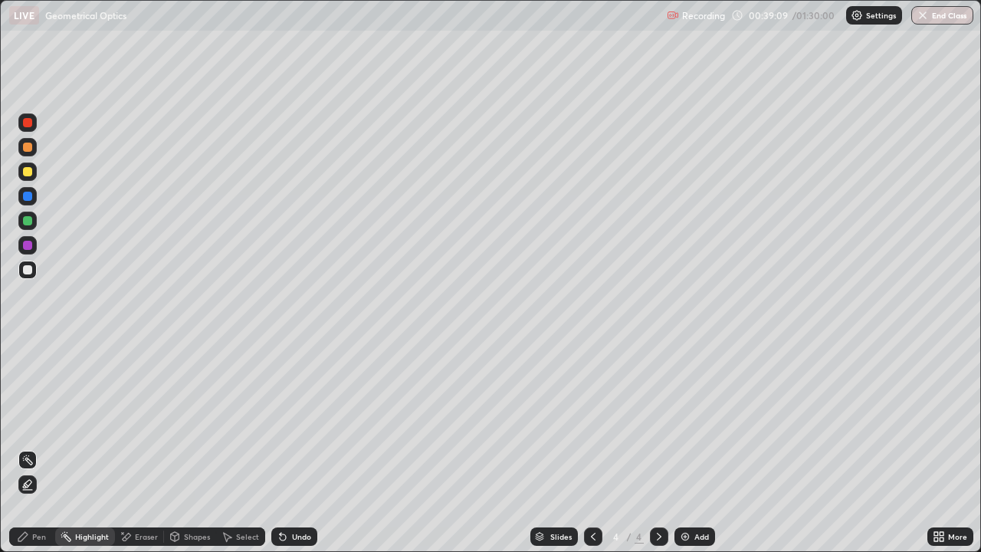
click at [38, 448] on div "Pen" at bounding box center [39, 537] width 14 height 8
click at [135, 448] on div "Eraser" at bounding box center [146, 537] width 23 height 8
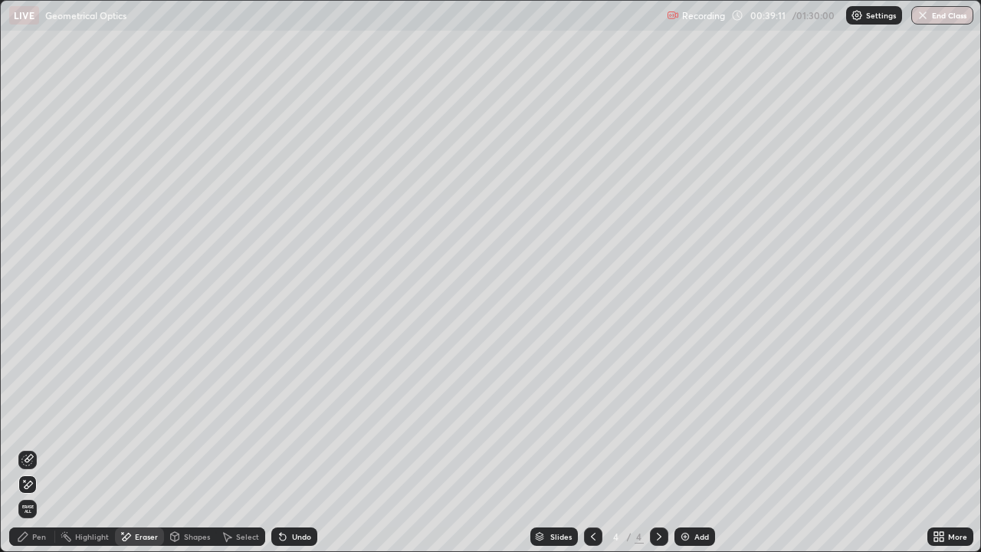
click at [29, 448] on icon at bounding box center [29, 458] width 8 height 8
click at [25, 448] on icon at bounding box center [25, 481] width 2 height 2
click at [35, 448] on div "Pen" at bounding box center [39, 537] width 14 height 8
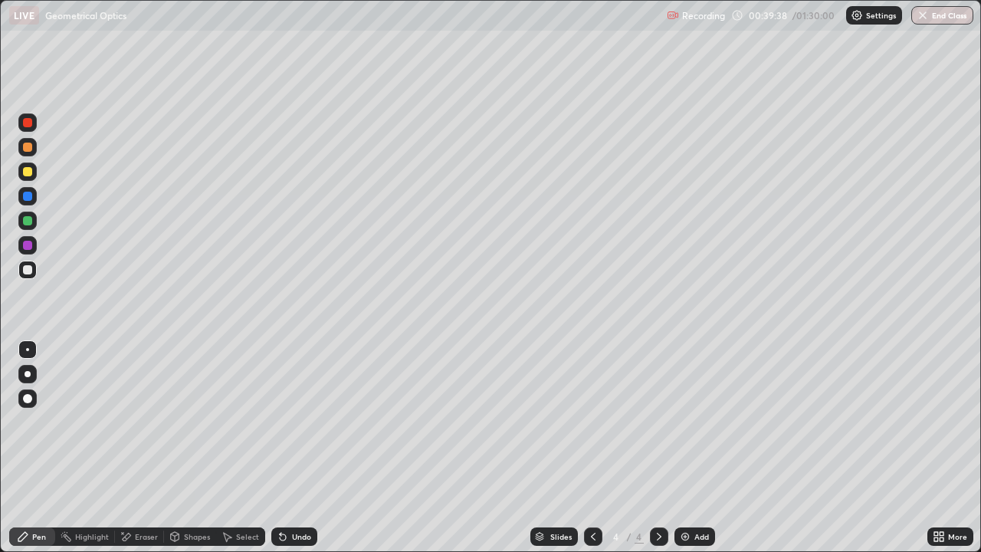
click at [29, 223] on div at bounding box center [27, 220] width 9 height 9
click at [28, 174] on div at bounding box center [27, 171] width 9 height 9
click at [29, 173] on div at bounding box center [27, 171] width 9 height 9
click at [28, 221] on div at bounding box center [27, 220] width 9 height 9
click at [140, 448] on div "Eraser" at bounding box center [146, 537] width 23 height 8
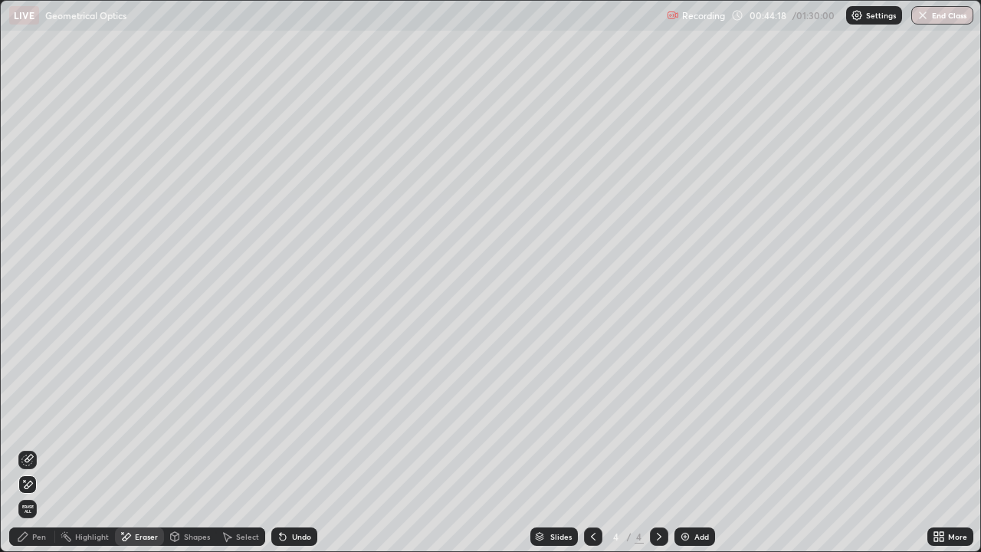
click at [194, 448] on div "Shapes" at bounding box center [197, 537] width 26 height 8
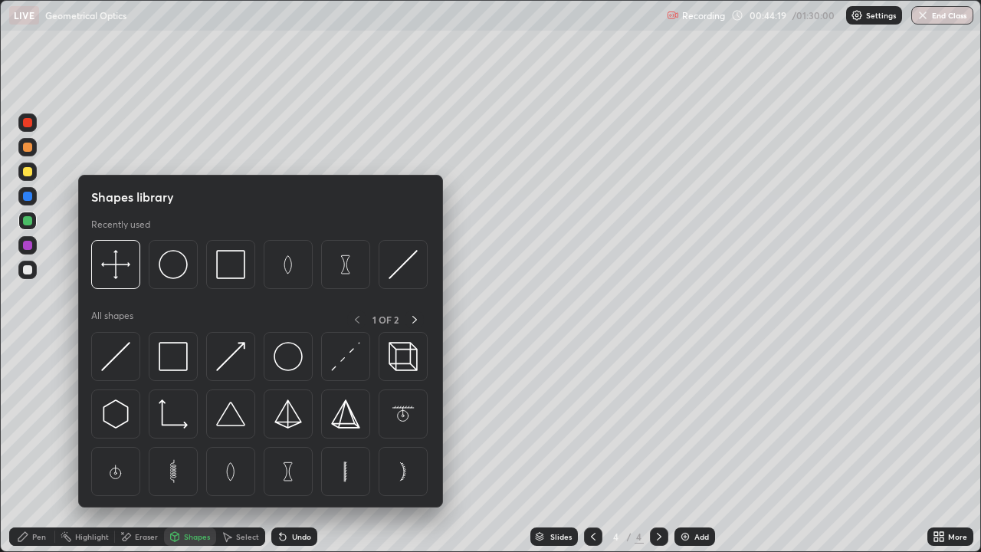
click at [236, 448] on div "Select" at bounding box center [247, 537] width 23 height 8
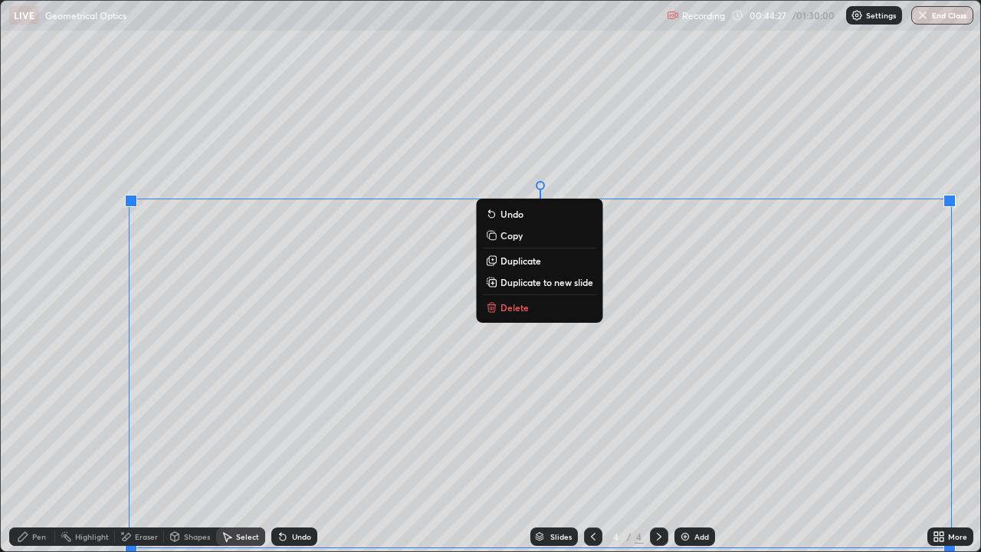
click at [532, 286] on p "Duplicate to new slide" at bounding box center [546, 282] width 93 height 12
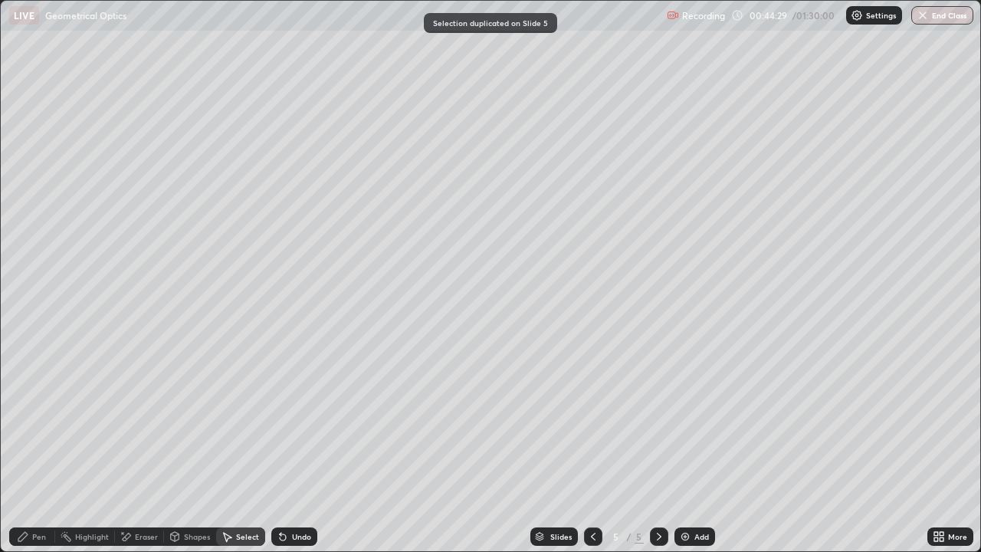
click at [150, 448] on div "Eraser" at bounding box center [139, 536] width 49 height 18
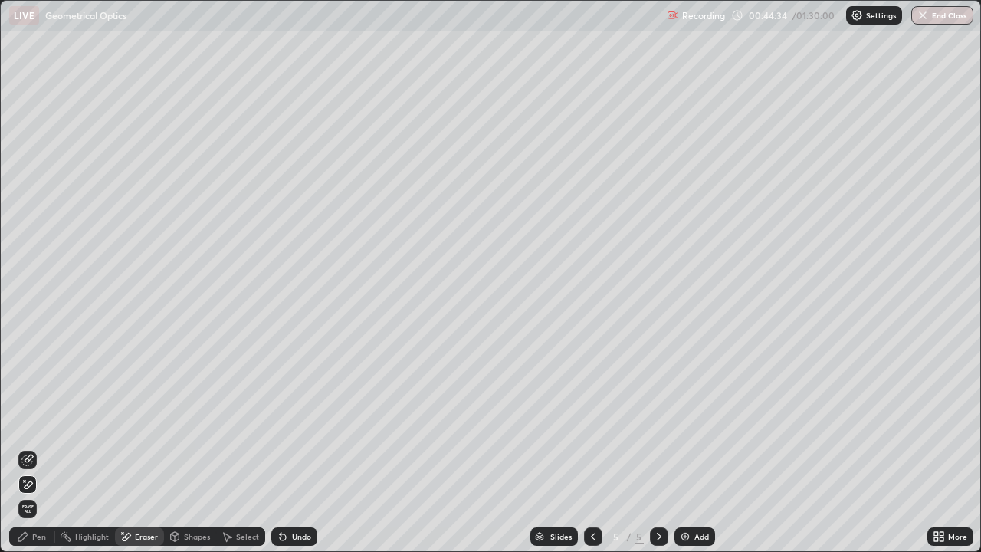
click at [43, 448] on div "Pen" at bounding box center [32, 536] width 46 height 18
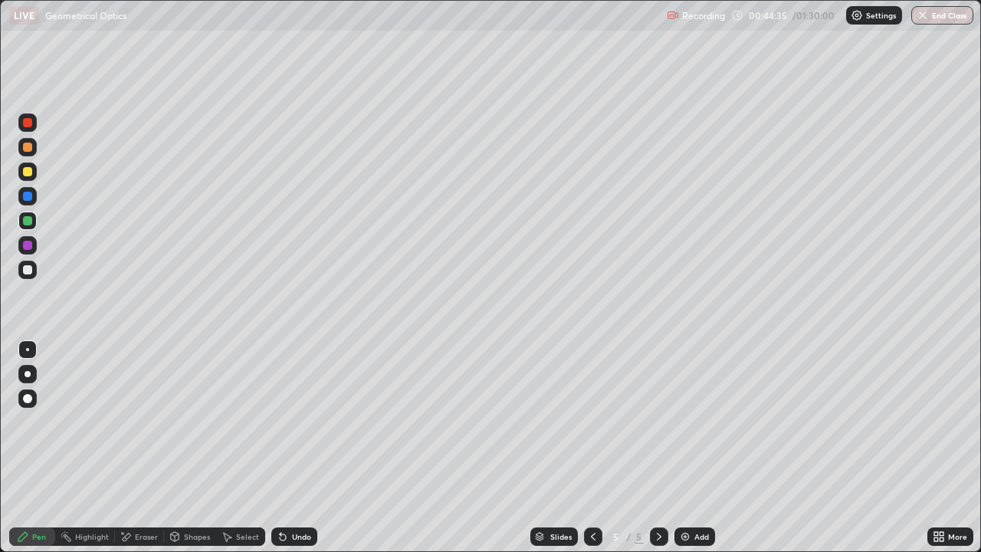
click at [28, 271] on div at bounding box center [27, 269] width 9 height 9
click at [300, 448] on div "Undo" at bounding box center [301, 537] width 19 height 8
click at [130, 448] on div "Eraser" at bounding box center [139, 536] width 49 height 18
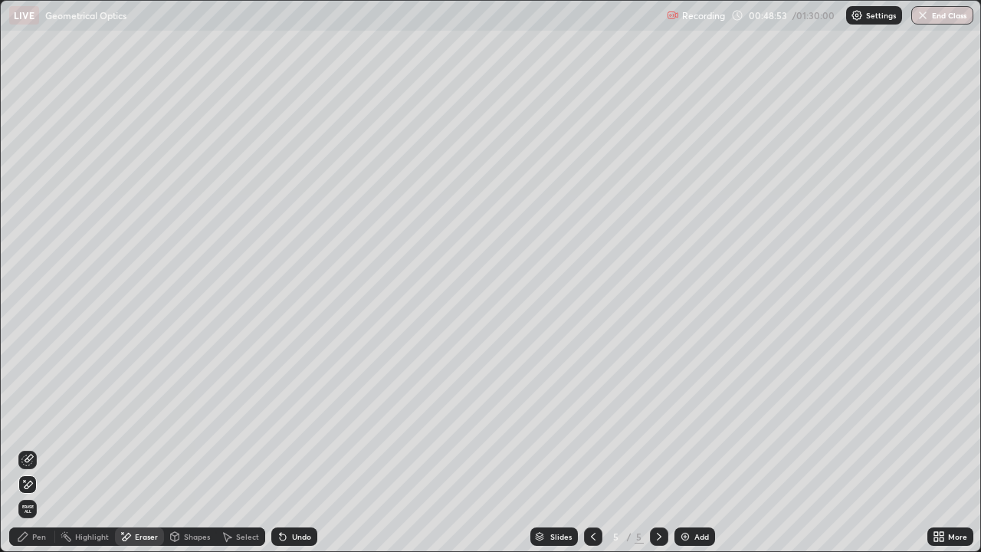
click at [231, 448] on icon at bounding box center [227, 536] width 12 height 12
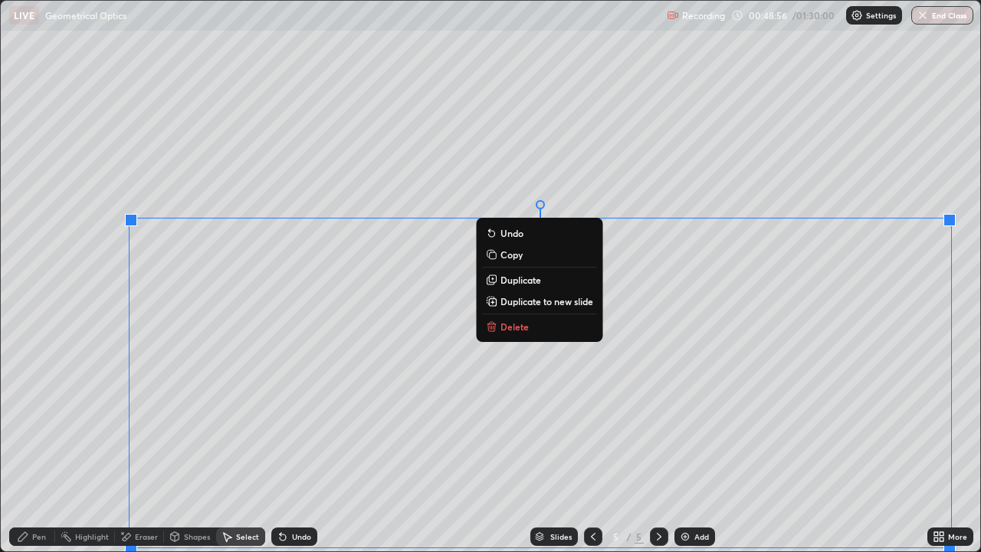
click at [512, 328] on p "Delete" at bounding box center [514, 326] width 28 height 12
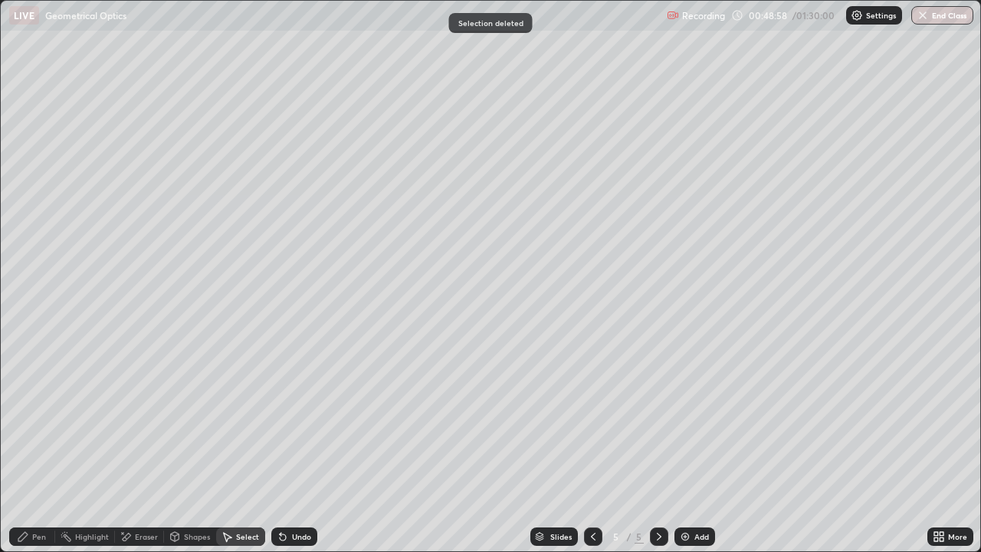
click at [39, 448] on div "Pen" at bounding box center [39, 537] width 14 height 8
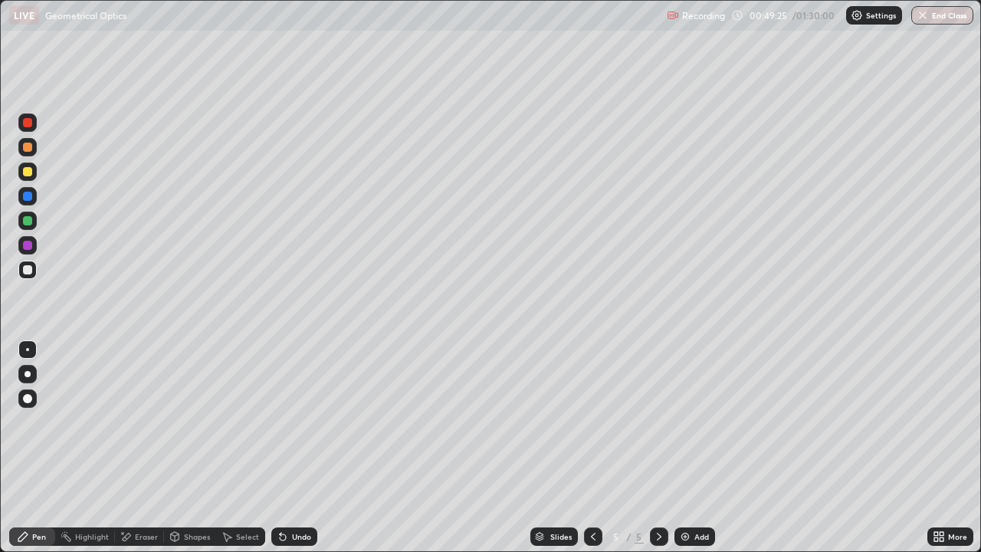
click at [288, 448] on div "Undo" at bounding box center [294, 536] width 46 height 18
click at [286, 448] on div "Undo" at bounding box center [294, 536] width 46 height 18
click at [138, 448] on div "Eraser" at bounding box center [146, 537] width 23 height 8
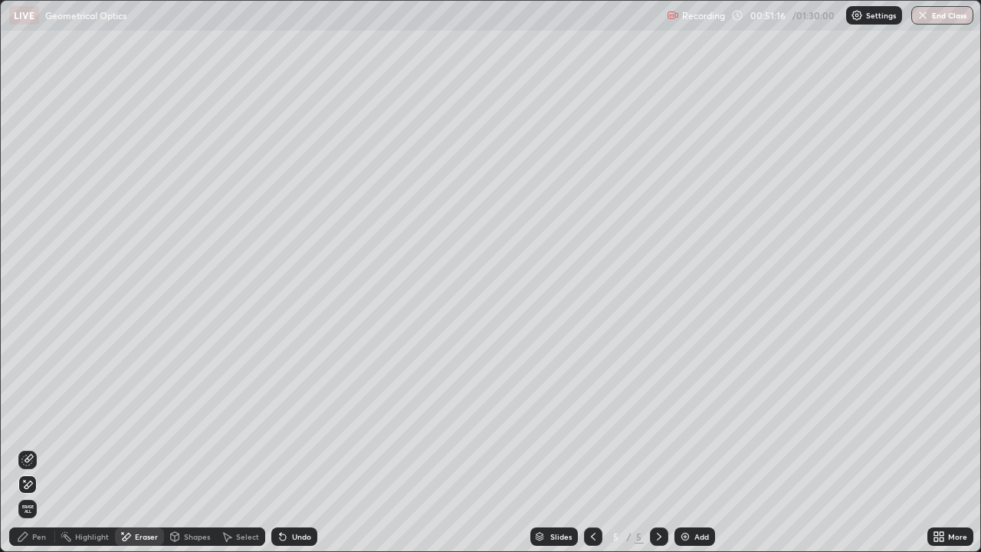
click at [36, 448] on div "Pen" at bounding box center [39, 537] width 14 height 8
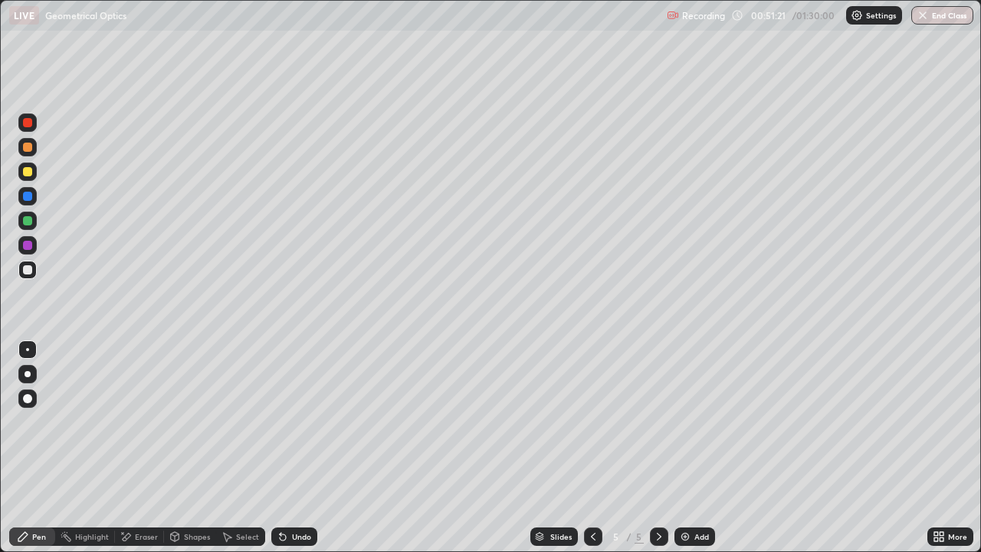
click at [28, 244] on div at bounding box center [27, 245] width 9 height 9
click at [28, 271] on div at bounding box center [27, 269] width 9 height 9
click at [28, 173] on div at bounding box center [27, 171] width 9 height 9
click at [294, 448] on div "Undo" at bounding box center [301, 537] width 19 height 8
click at [293, 448] on div "Undo" at bounding box center [301, 537] width 19 height 8
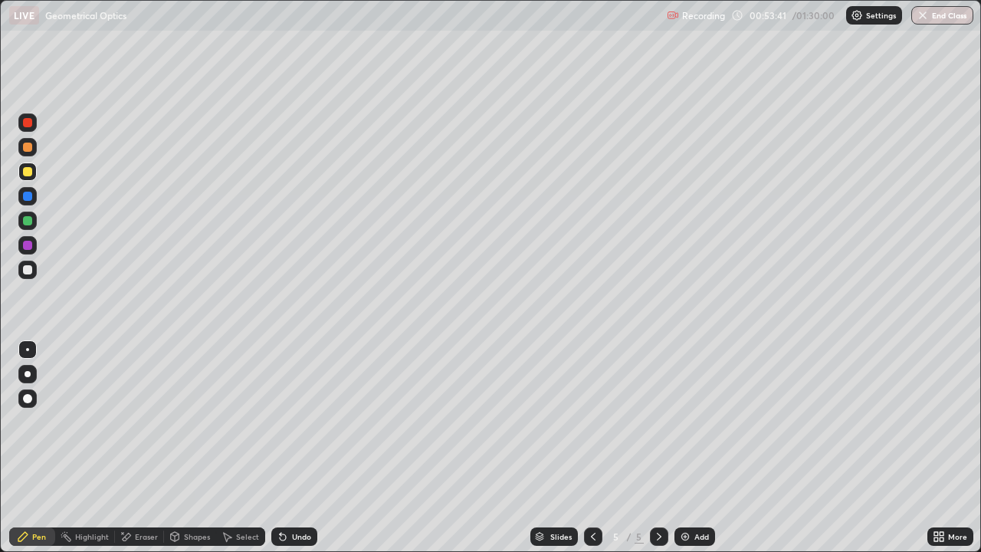
click at [292, 448] on div "Undo" at bounding box center [294, 536] width 46 height 18
click at [293, 448] on div "Undo" at bounding box center [301, 537] width 19 height 8
click at [299, 448] on div "Undo" at bounding box center [301, 537] width 19 height 8
click at [295, 448] on div "Undo" at bounding box center [301, 537] width 19 height 8
click at [27, 246] on div at bounding box center [27, 245] width 9 height 9
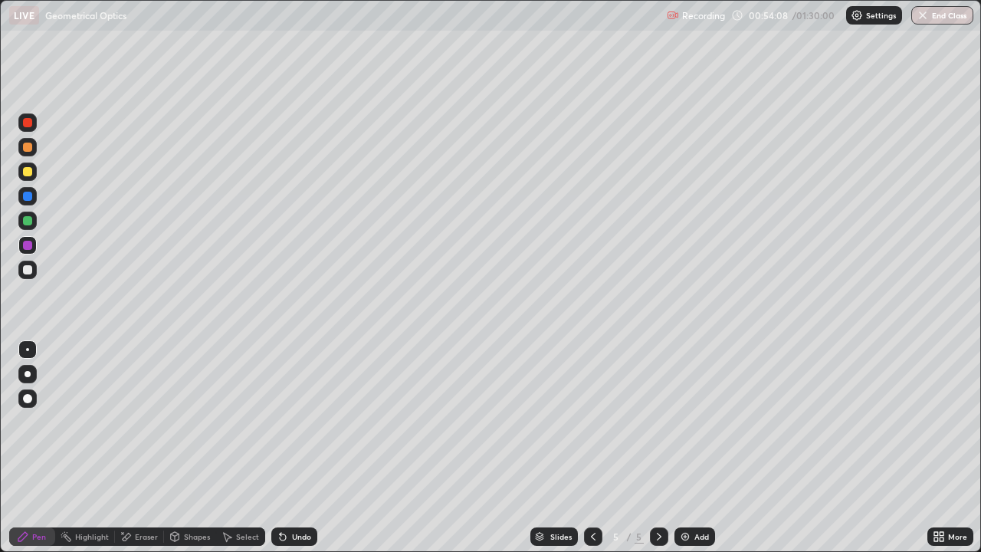
click at [474, 448] on div "Slides 5 / 5 Add" at bounding box center [622, 536] width 610 height 31
click at [28, 269] on div at bounding box center [27, 269] width 9 height 9
click at [28, 172] on div at bounding box center [27, 171] width 9 height 9
click at [592, 448] on div at bounding box center [593, 536] width 18 height 31
click at [658, 448] on icon at bounding box center [659, 536] width 12 height 12
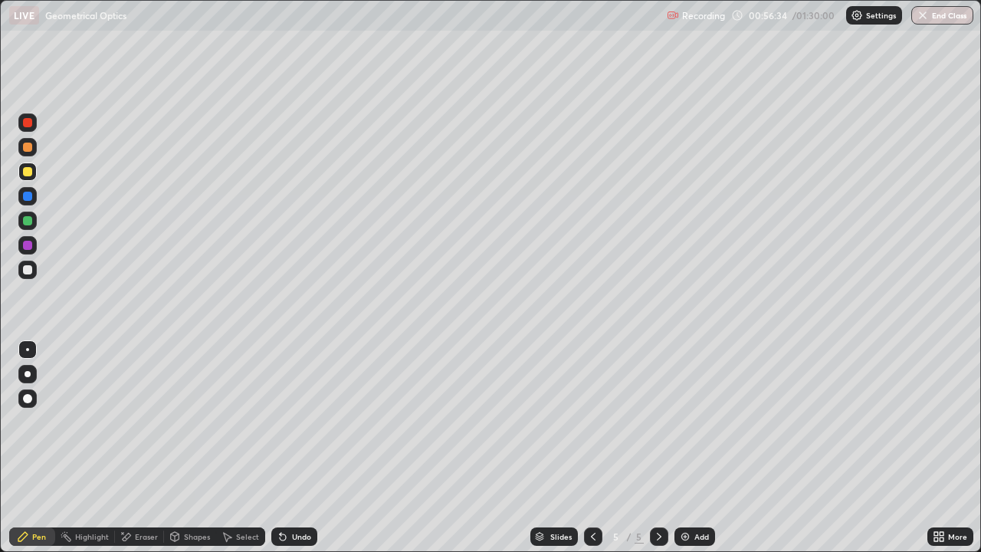
click at [297, 448] on div "Undo" at bounding box center [301, 537] width 19 height 8
click at [28, 174] on div at bounding box center [27, 171] width 9 height 9
click at [28, 246] on div at bounding box center [27, 245] width 9 height 9
click at [27, 221] on div at bounding box center [27, 220] width 9 height 9
click at [26, 271] on div at bounding box center [27, 269] width 9 height 9
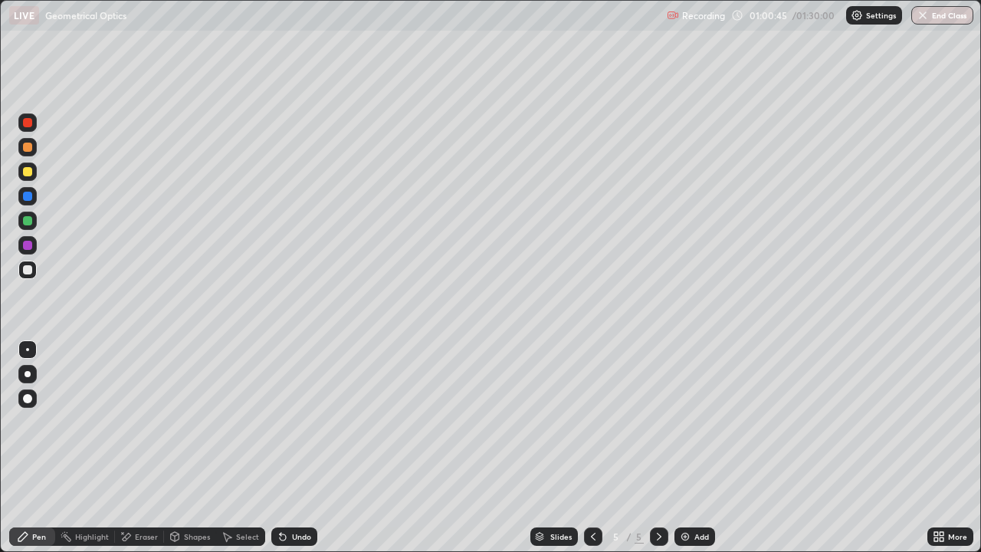
click at [26, 223] on div at bounding box center [27, 220] width 9 height 9
click at [287, 448] on div "Undo" at bounding box center [294, 536] width 46 height 18
click at [27, 272] on div at bounding box center [27, 269] width 9 height 9
click at [133, 448] on div "Eraser" at bounding box center [139, 536] width 49 height 18
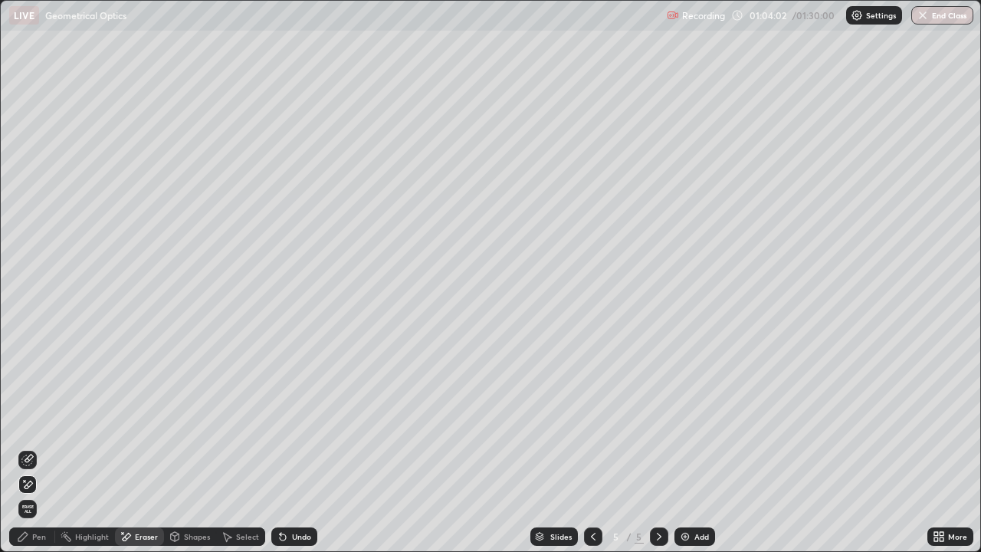
click at [39, 448] on div "Pen" at bounding box center [39, 537] width 14 height 8
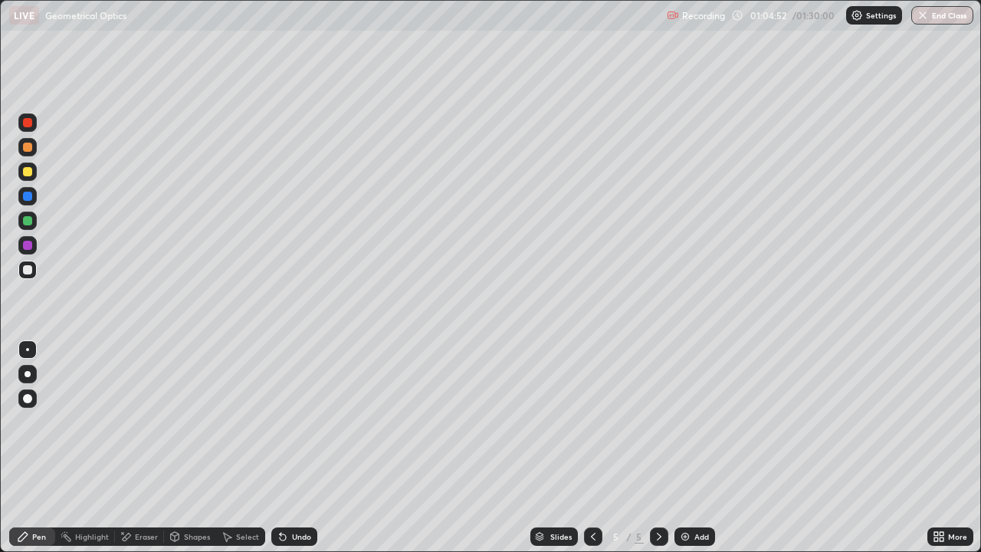
click at [234, 448] on div "Select" at bounding box center [240, 536] width 49 height 18
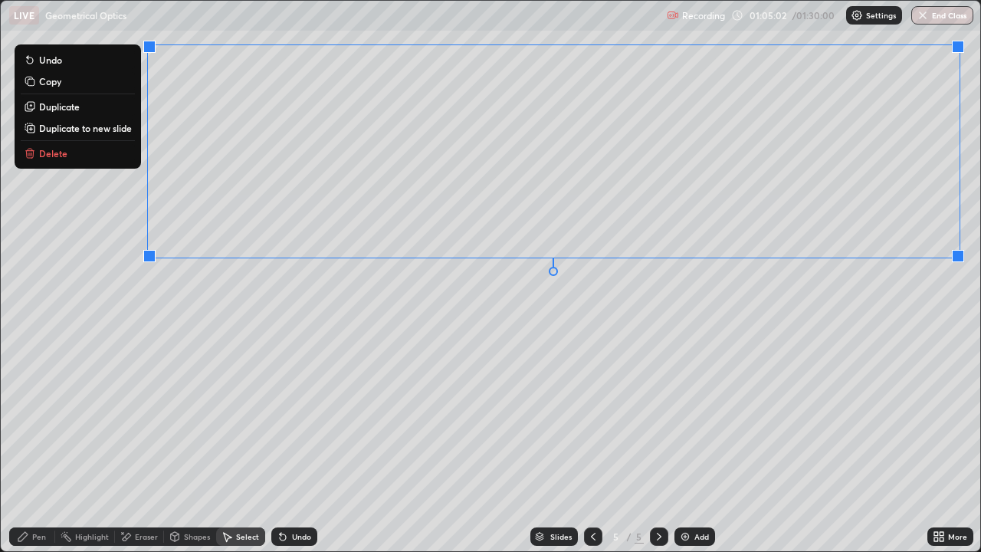
click at [80, 448] on div "0 ° Undo Copy Duplicate Duplicate to new slide Delete" at bounding box center [490, 276] width 979 height 550
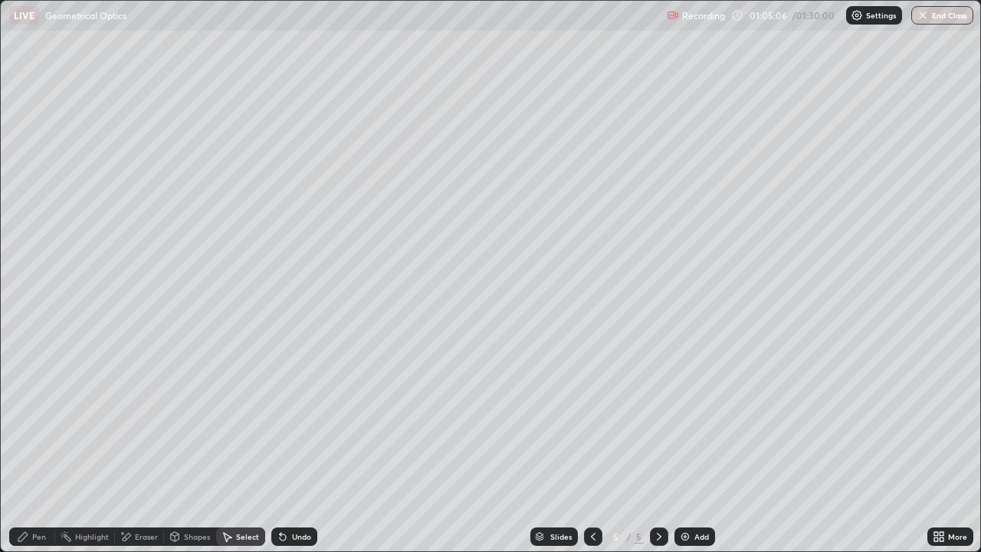
click at [137, 448] on div "Eraser" at bounding box center [139, 536] width 49 height 18
click at [40, 448] on div "Pen" at bounding box center [39, 537] width 14 height 8
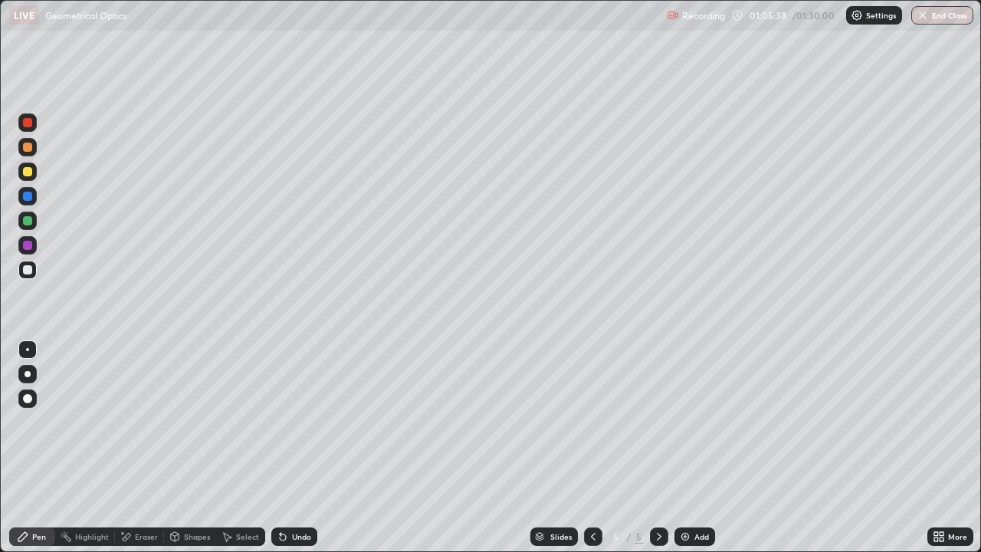
click at [289, 448] on div "Undo" at bounding box center [294, 536] width 46 height 18
click at [132, 448] on div "Eraser" at bounding box center [139, 536] width 49 height 18
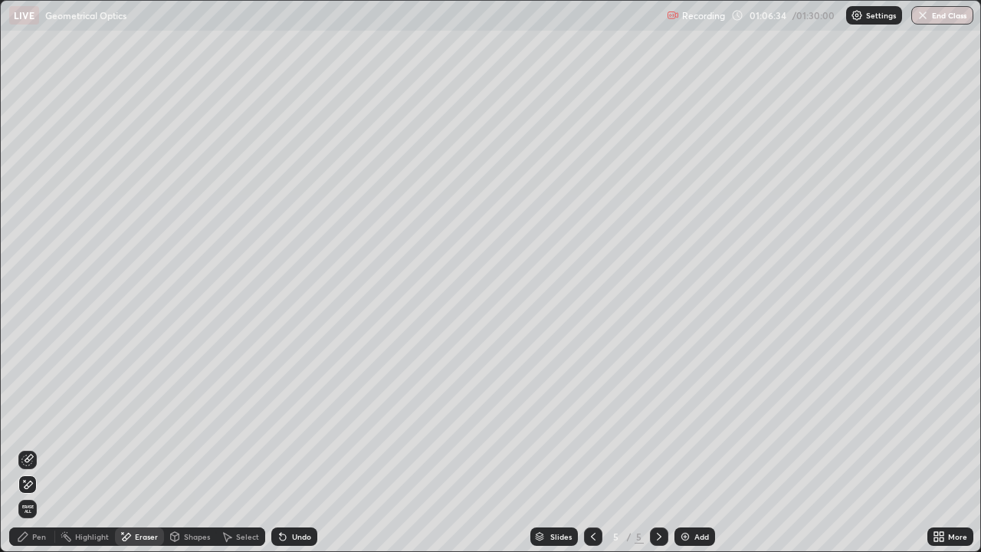
click at [38, 448] on div "Pen" at bounding box center [39, 537] width 14 height 8
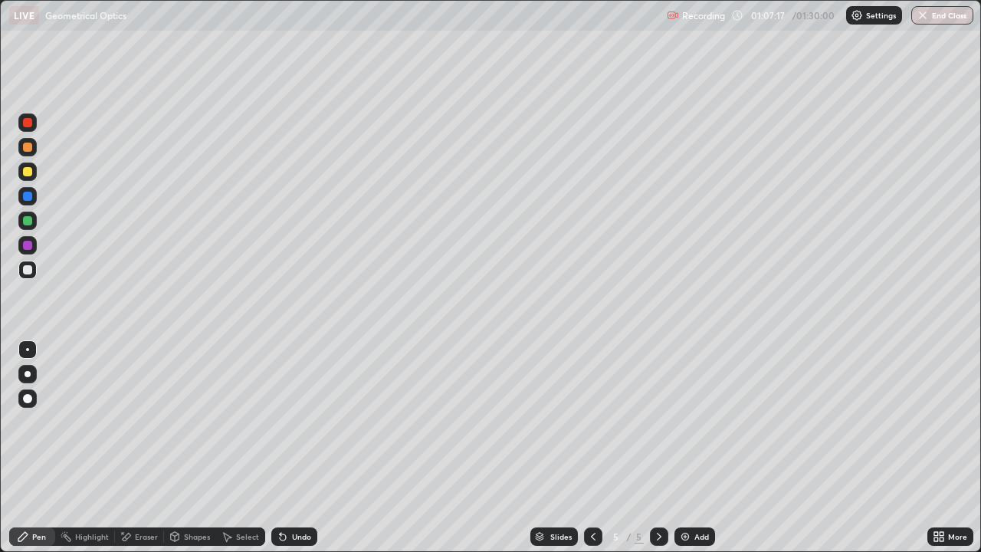
click at [27, 175] on div at bounding box center [27, 171] width 9 height 9
click at [29, 200] on div at bounding box center [27, 196] width 9 height 9
click at [29, 224] on div at bounding box center [27, 220] width 9 height 9
click at [28, 149] on div at bounding box center [27, 147] width 9 height 9
click at [27, 270] on div at bounding box center [27, 269] width 9 height 9
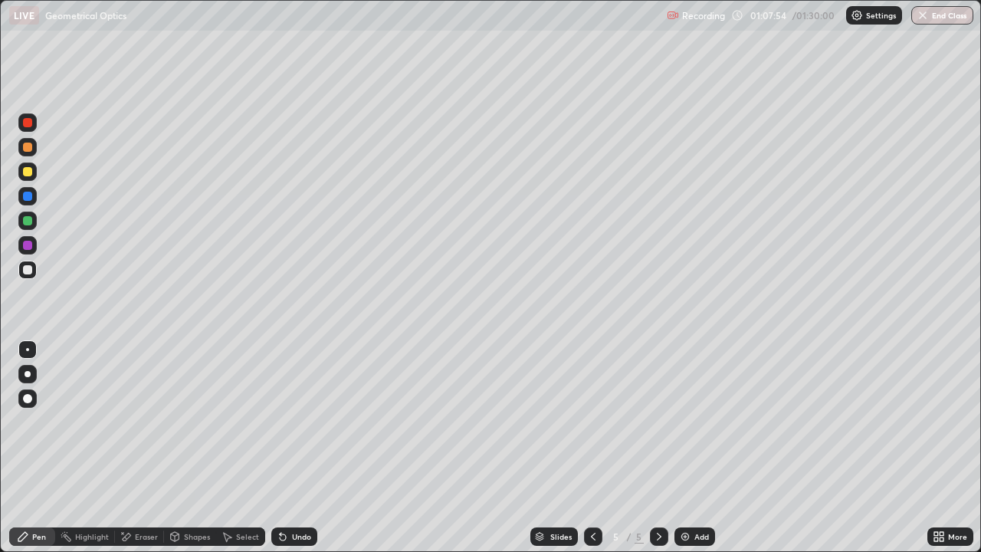
click at [28, 173] on div at bounding box center [27, 171] width 9 height 9
click at [26, 248] on div at bounding box center [27, 245] width 9 height 9
click at [28, 271] on div at bounding box center [27, 269] width 9 height 9
click at [297, 448] on div "Undo" at bounding box center [301, 537] width 19 height 8
click at [293, 448] on div "Undo" at bounding box center [294, 536] width 46 height 18
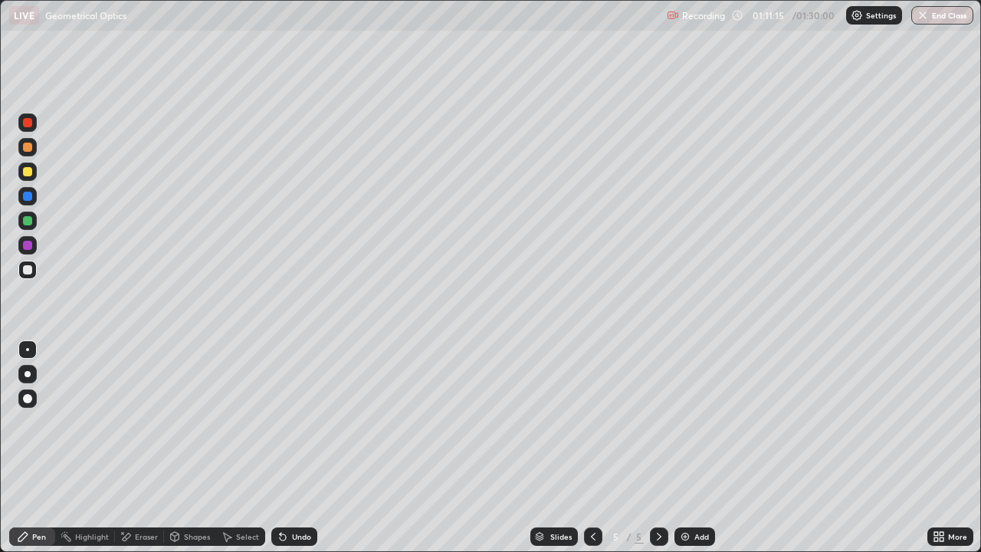
click at [293, 448] on div "Undo" at bounding box center [294, 536] width 46 height 18
click at [294, 448] on div "Undo" at bounding box center [294, 536] width 46 height 18
click at [292, 448] on div "Undo" at bounding box center [301, 537] width 19 height 8
click at [294, 448] on div "Undo" at bounding box center [301, 537] width 19 height 8
click at [280, 448] on icon at bounding box center [283, 537] width 6 height 6
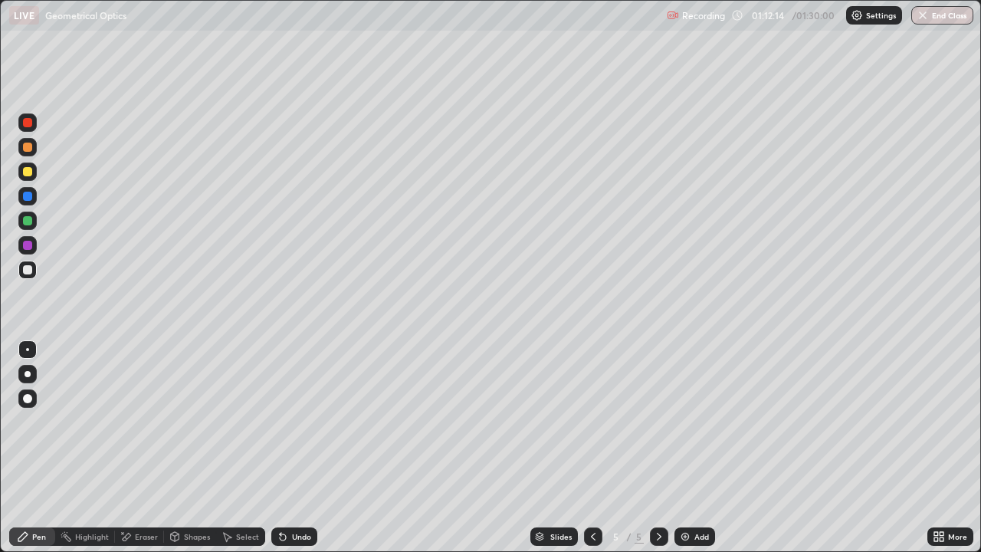
click at [27, 175] on div at bounding box center [27, 171] width 9 height 9
click at [127, 448] on div "Eraser" at bounding box center [139, 536] width 49 height 18
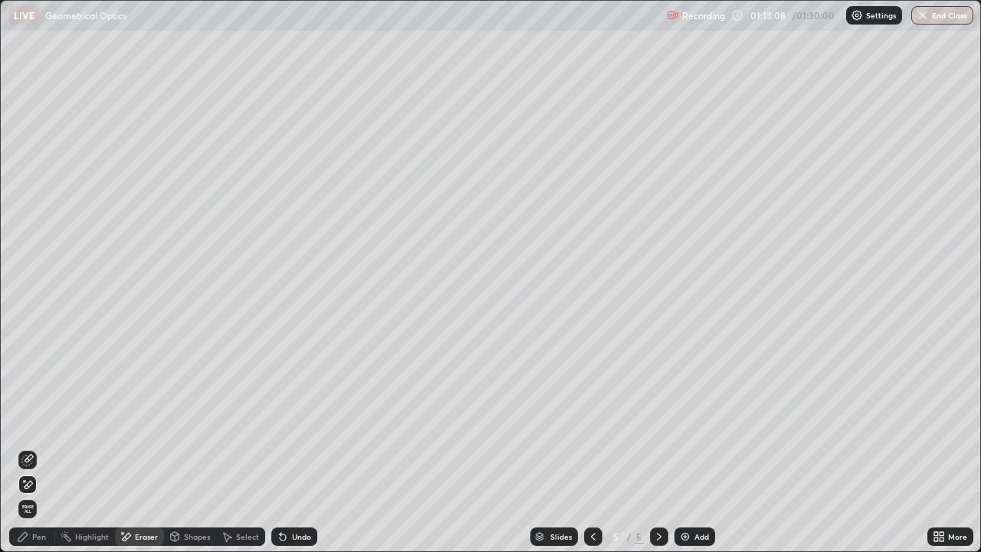
click at [290, 448] on div "Undo" at bounding box center [294, 536] width 46 height 18
click at [28, 448] on icon at bounding box center [27, 460] width 12 height 12
click at [33, 448] on div "Pen" at bounding box center [39, 537] width 14 height 8
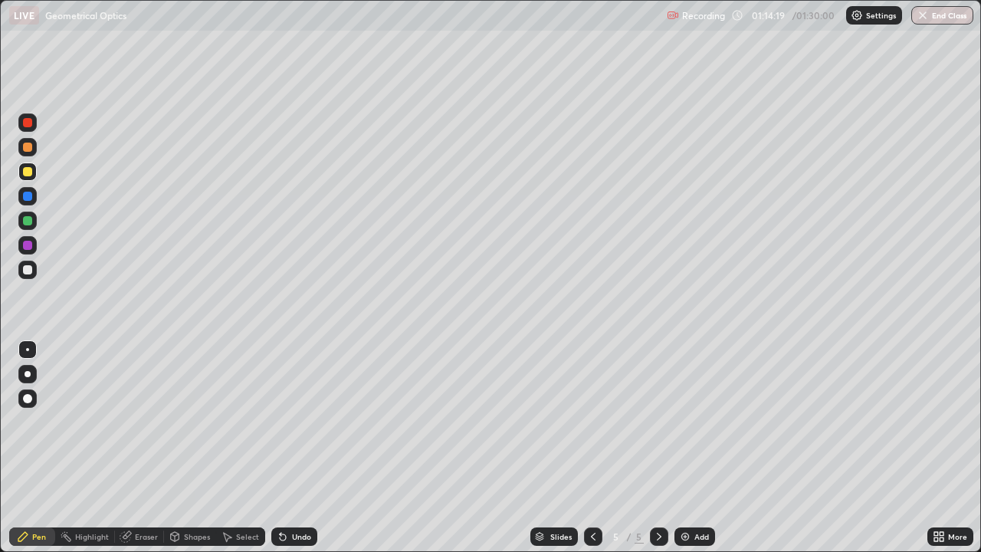
click at [234, 448] on div "Select" at bounding box center [240, 536] width 49 height 18
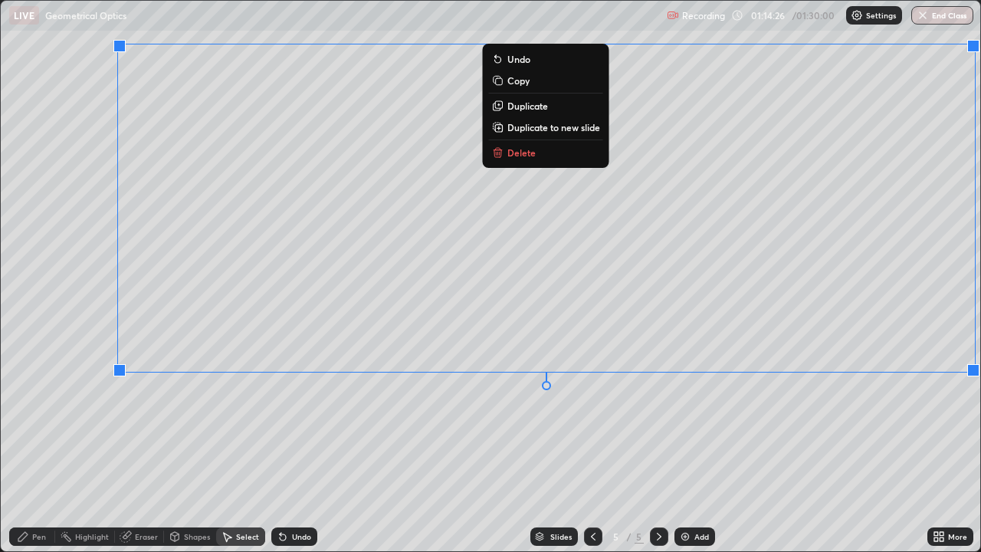
click at [535, 130] on p "Duplicate to new slide" at bounding box center [553, 127] width 93 height 12
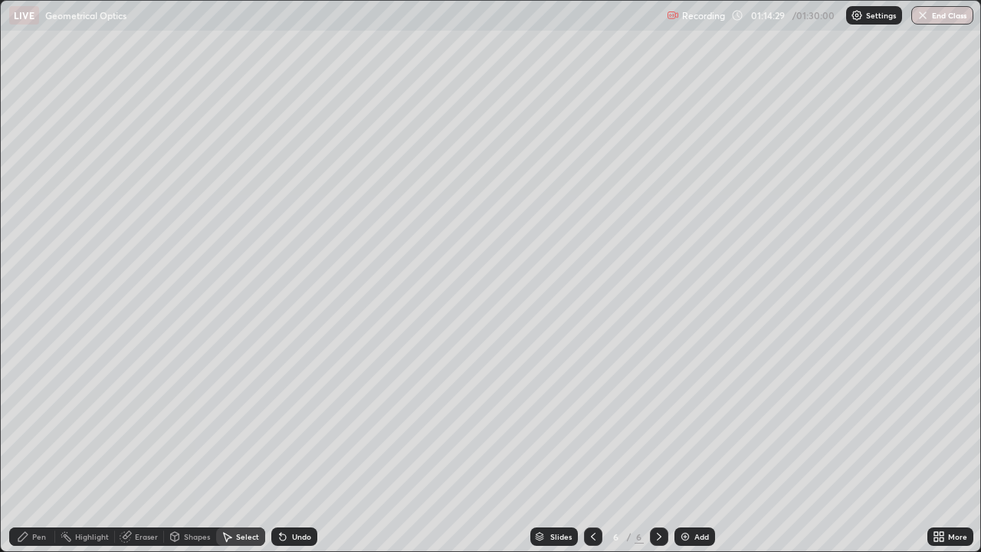
click at [141, 448] on div "Eraser" at bounding box center [139, 536] width 49 height 18
click at [30, 448] on icon at bounding box center [27, 484] width 12 height 13
click at [38, 448] on div "Pen" at bounding box center [32, 536] width 46 height 18
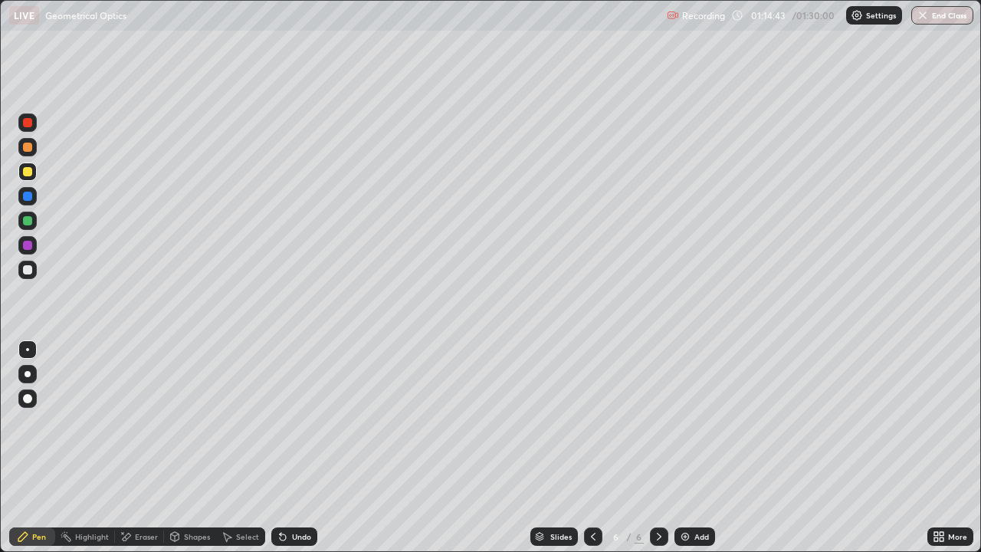
click at [29, 269] on div at bounding box center [27, 269] width 9 height 9
click at [294, 448] on div "Undo" at bounding box center [301, 537] width 19 height 8
click at [292, 448] on div "Undo" at bounding box center [301, 537] width 19 height 8
click at [290, 448] on div "Undo" at bounding box center [294, 536] width 46 height 18
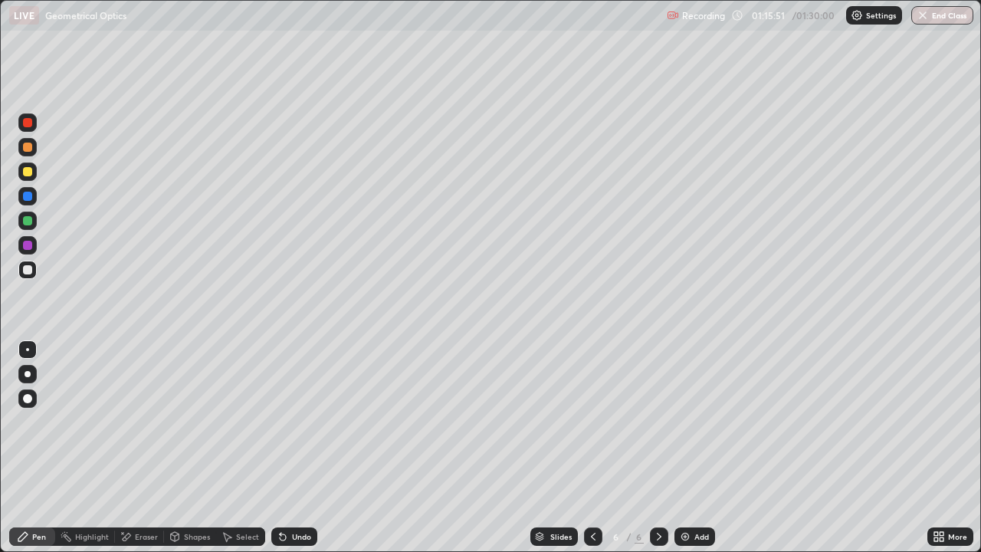
click at [294, 448] on div "Undo" at bounding box center [301, 537] width 19 height 8
click at [28, 221] on div at bounding box center [27, 220] width 9 height 9
click at [303, 448] on div "Undo" at bounding box center [294, 536] width 46 height 18
click at [186, 448] on div "Shapes" at bounding box center [197, 537] width 26 height 8
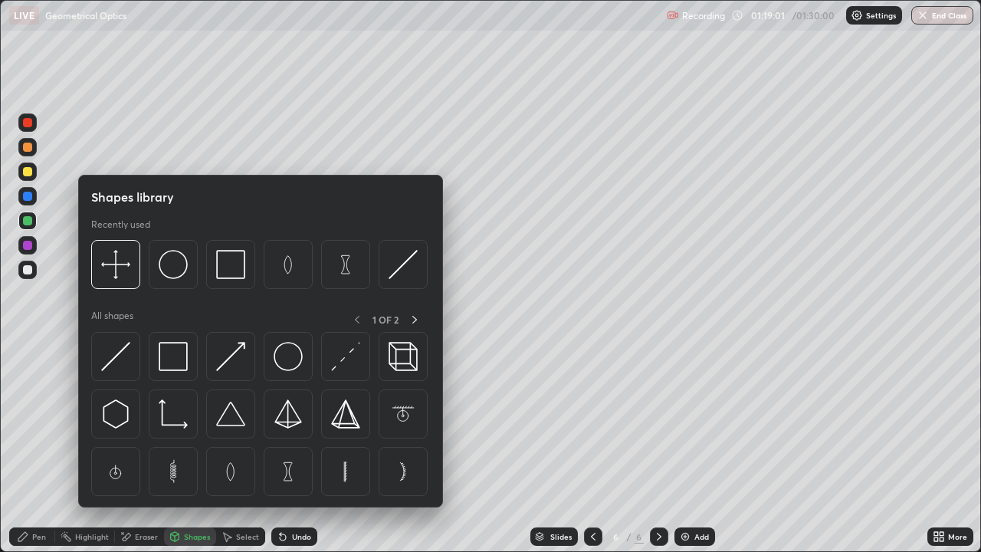
click at [240, 448] on div "Select" at bounding box center [240, 536] width 49 height 18
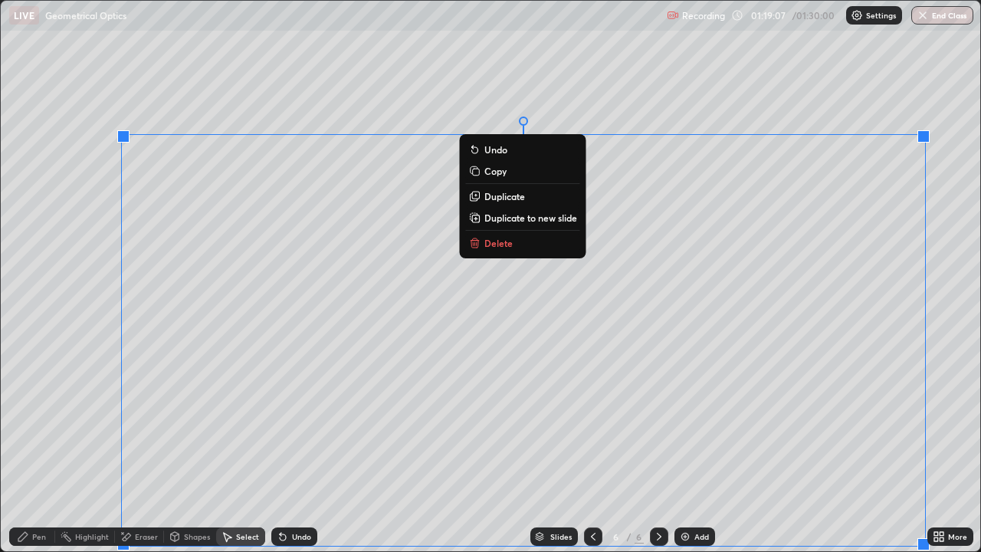
click at [494, 218] on p "Duplicate to new slide" at bounding box center [530, 218] width 93 height 12
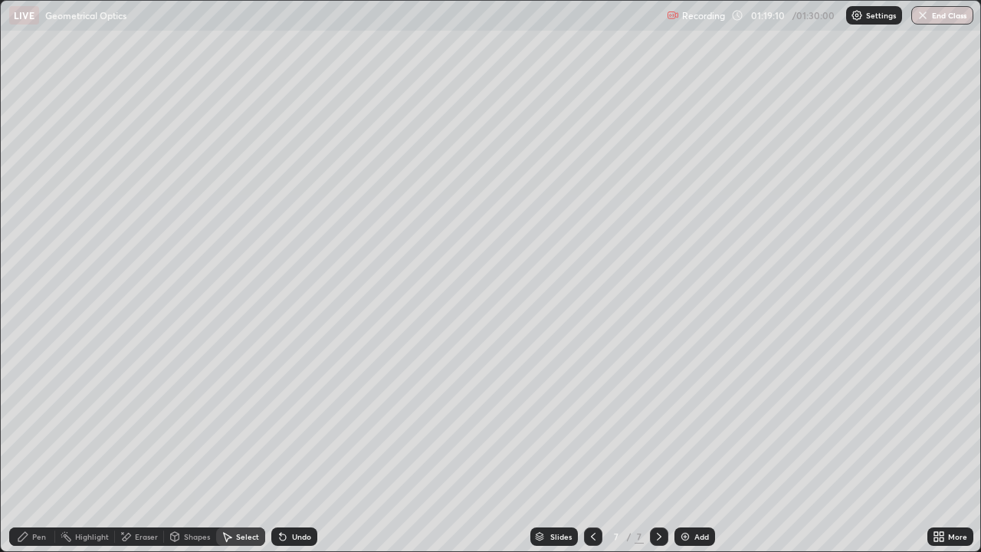
click at [122, 448] on icon at bounding box center [123, 533] width 2 height 2
click at [34, 448] on div "Pen" at bounding box center [39, 537] width 14 height 8
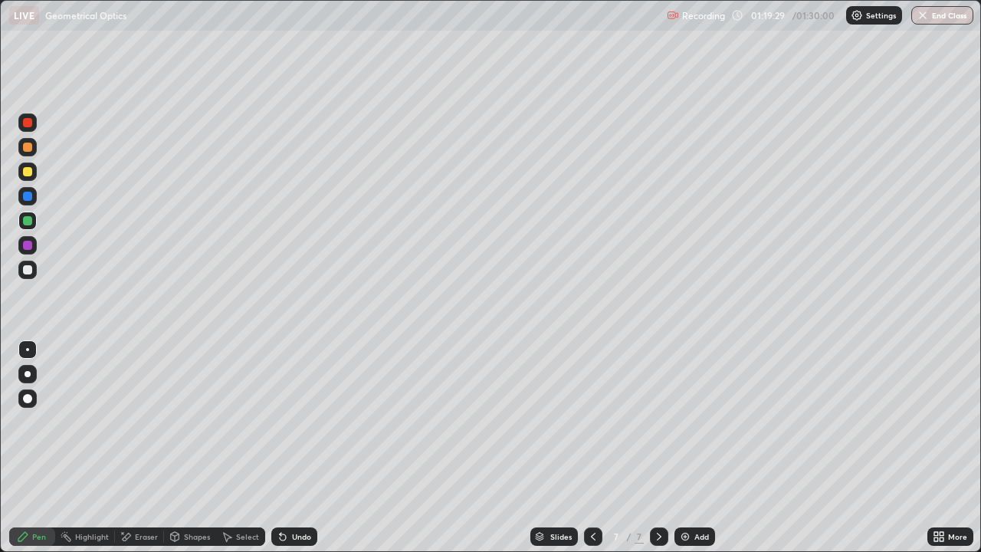
click at [287, 448] on div "Undo" at bounding box center [294, 536] width 46 height 18
click at [26, 174] on div at bounding box center [27, 171] width 9 height 9
click at [940, 448] on icon at bounding box center [942, 539] width 4 height 4
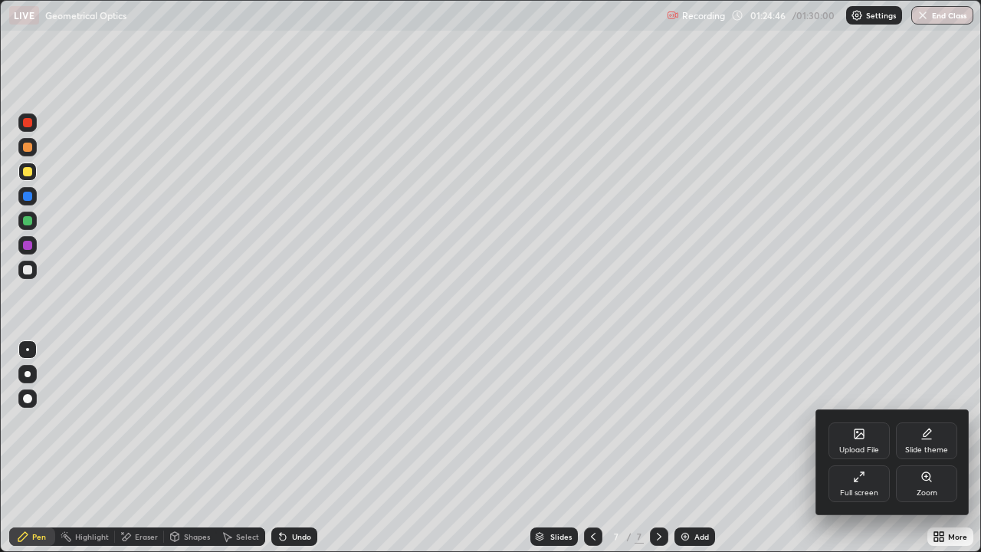
click at [860, 448] on div "Full screen" at bounding box center [859, 493] width 38 height 8
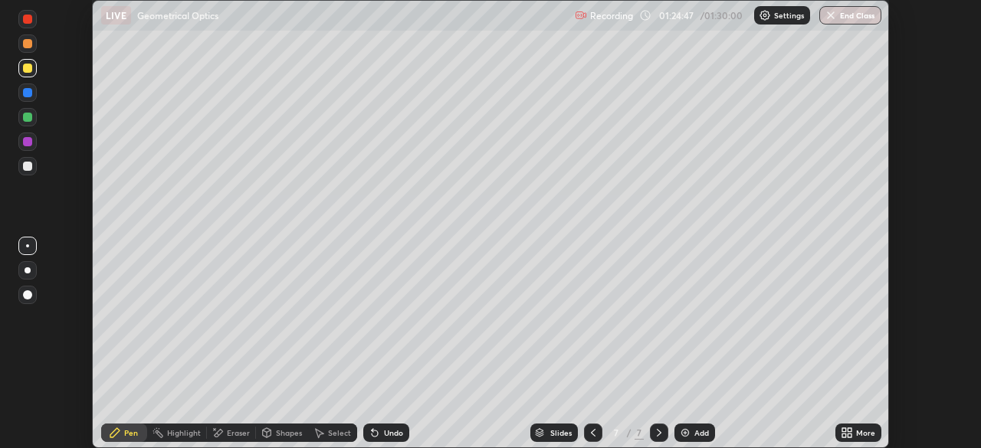
scroll to position [76184, 75651]
click at [806, 433] on div "Slides 7 / 7 Add" at bounding box center [622, 433] width 426 height 31
click at [843, 17] on button "End Class" at bounding box center [850, 15] width 62 height 18
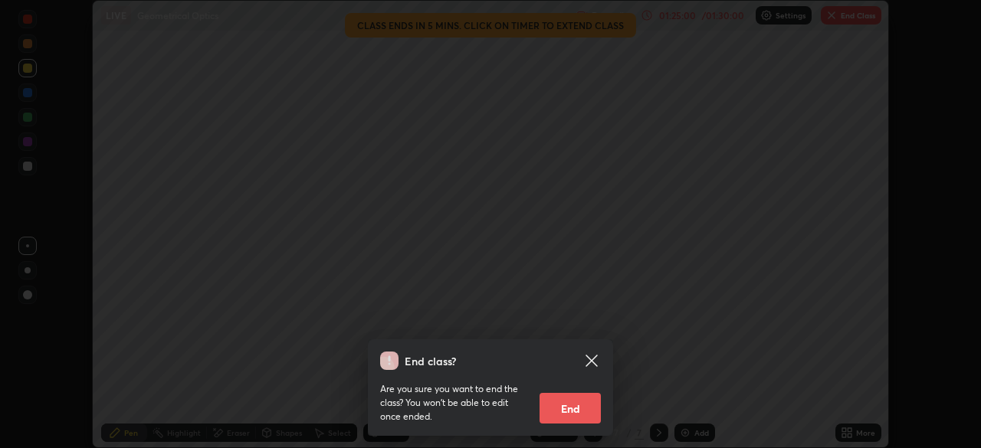
click at [573, 414] on button "End" at bounding box center [569, 408] width 61 height 31
